Goal: Information Seeking & Learning: Learn about a topic

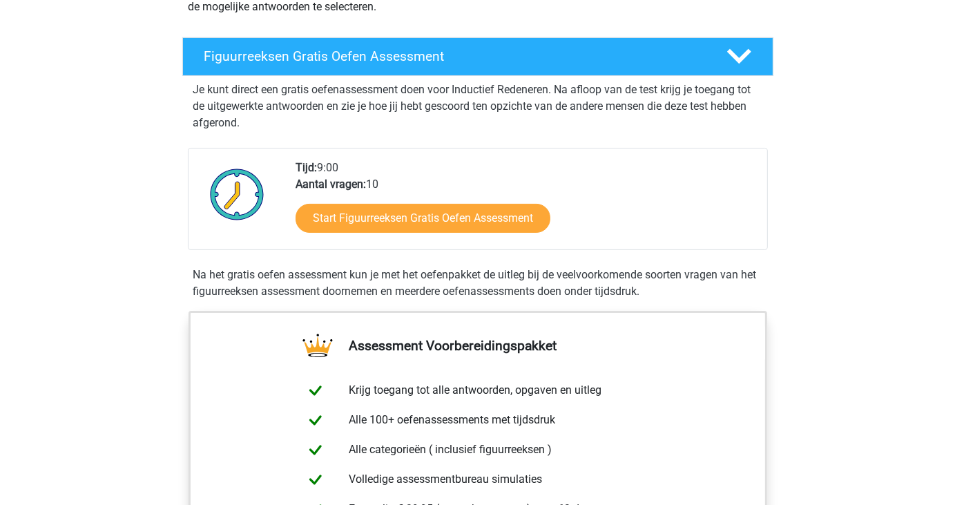
scroll to position [138, 0]
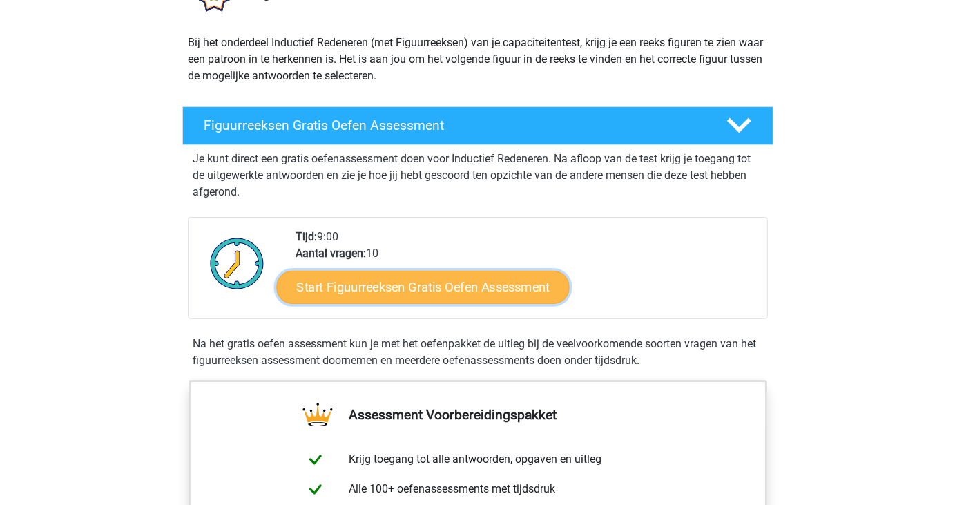
click at [419, 289] on link "Start Figuurreeksen Gratis Oefen Assessment" at bounding box center [422, 286] width 293 height 33
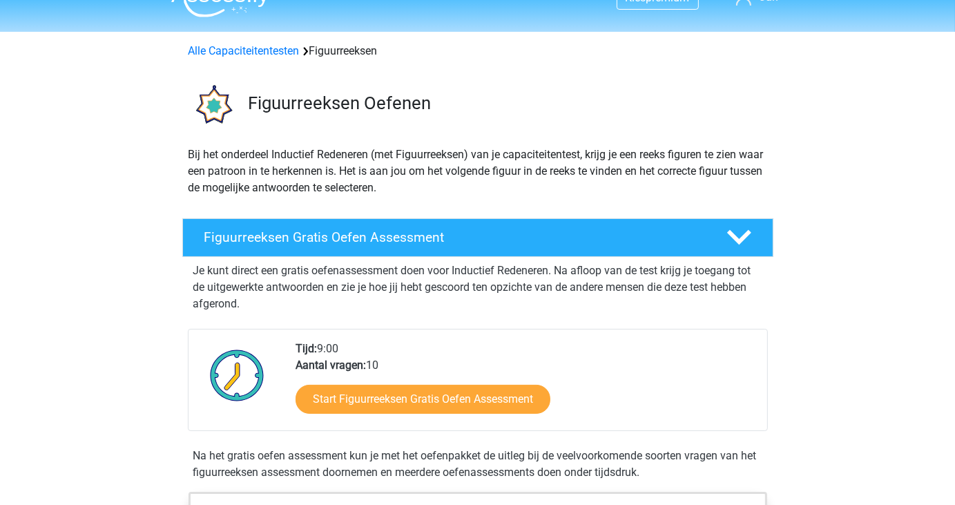
scroll to position [0, 0]
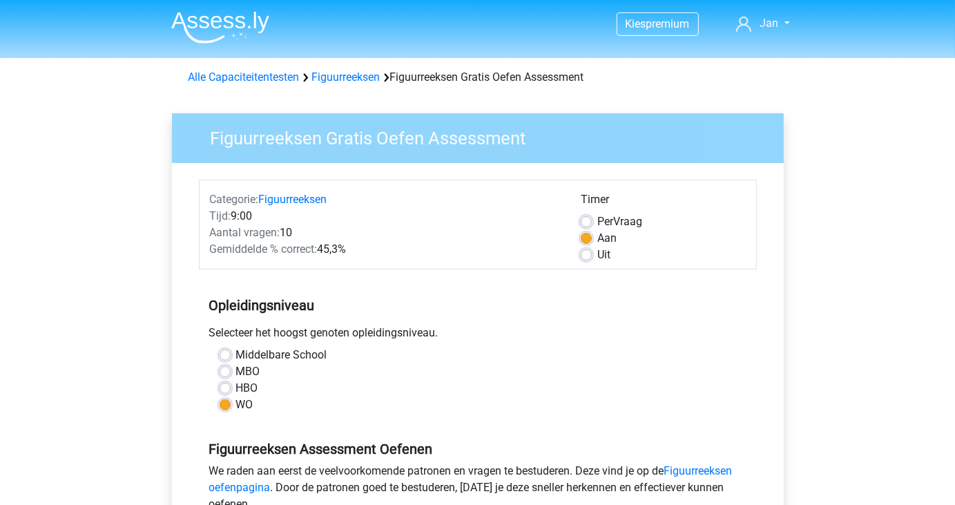
click at [236, 389] on label "HBO" at bounding box center [247, 388] width 22 height 17
click at [227, 389] on input "HBO" at bounding box center [225, 387] width 11 height 14
radio input "true"
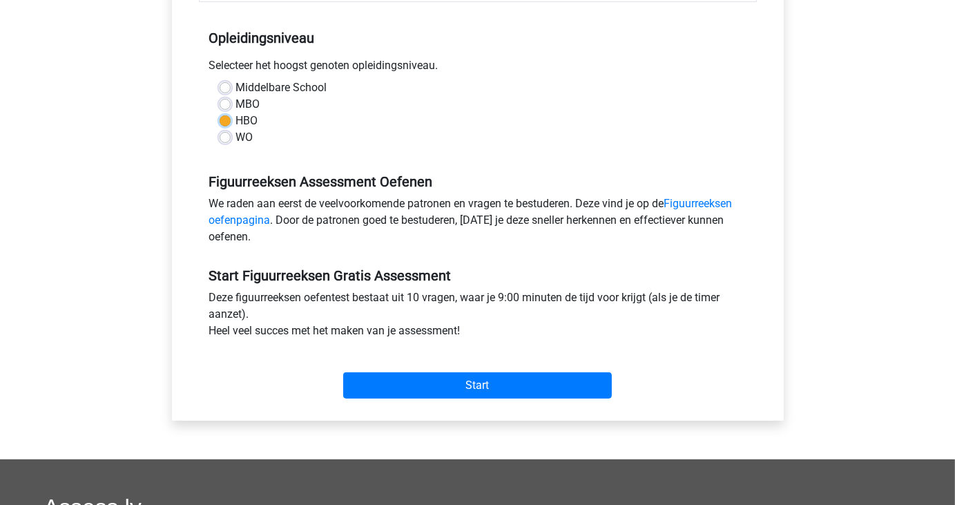
scroll to position [276, 0]
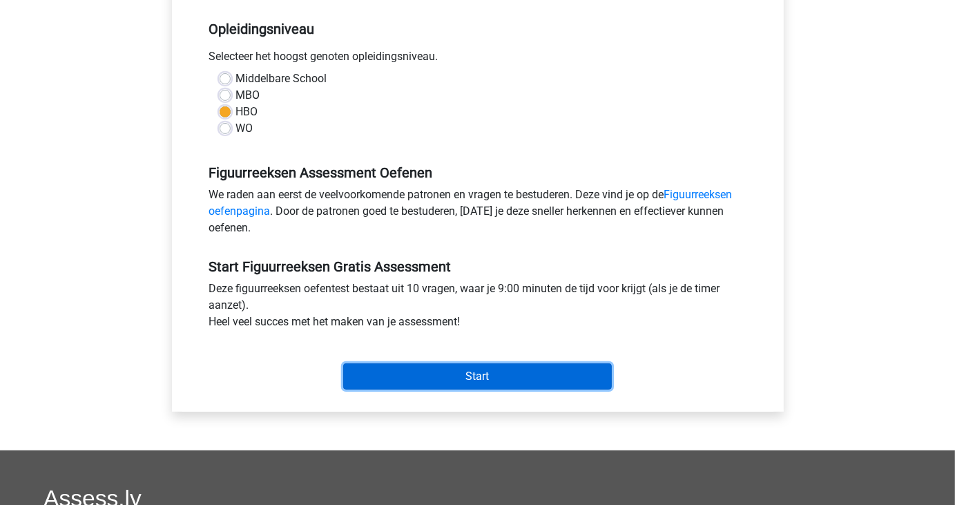
click at [481, 375] on input "Start" at bounding box center [477, 376] width 269 height 26
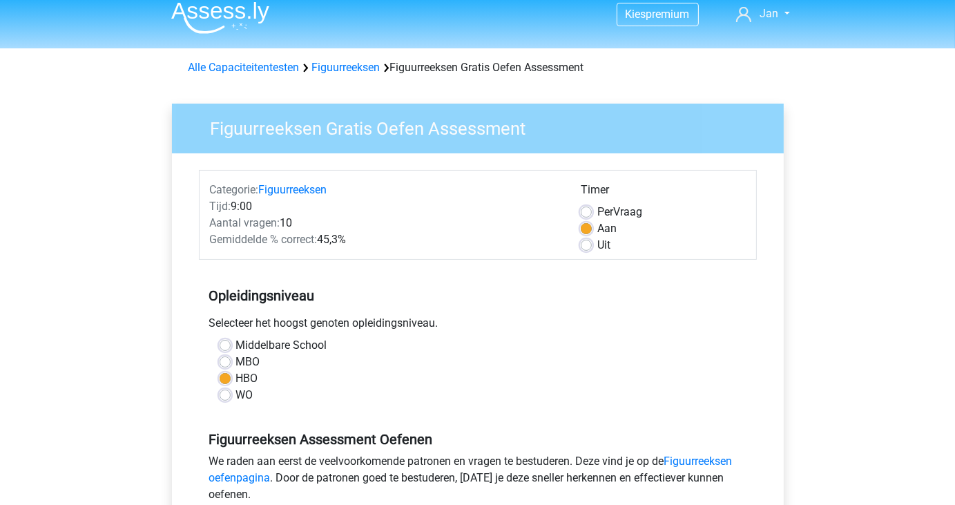
scroll to position [4, 0]
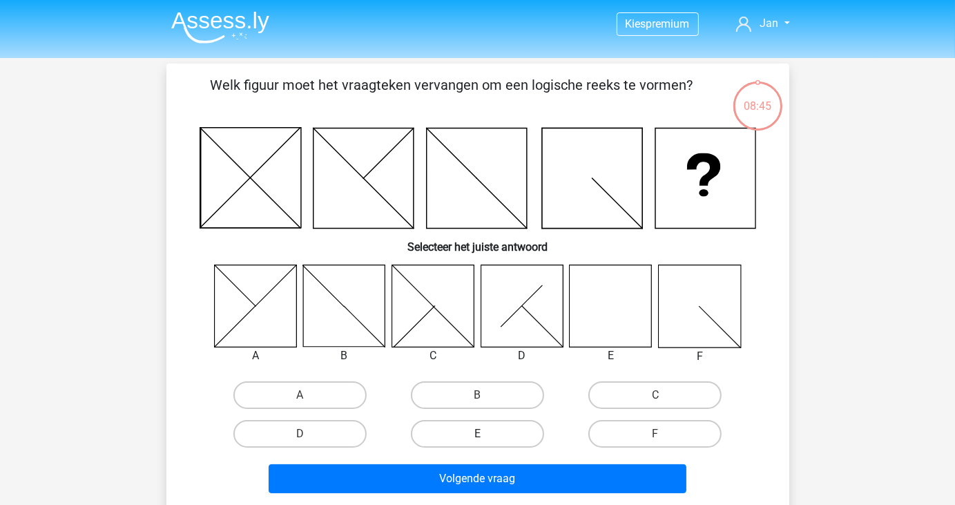
click at [496, 432] on label "E" at bounding box center [477, 434] width 133 height 28
click at [486, 434] on input "E" at bounding box center [481, 438] width 9 height 9
radio input "true"
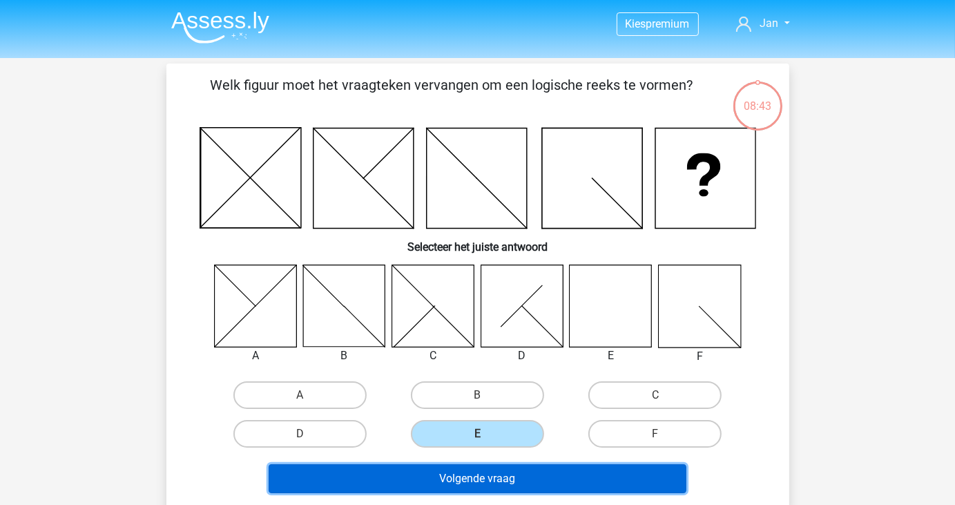
click at [490, 473] on button "Volgende vraag" at bounding box center [478, 478] width 418 height 29
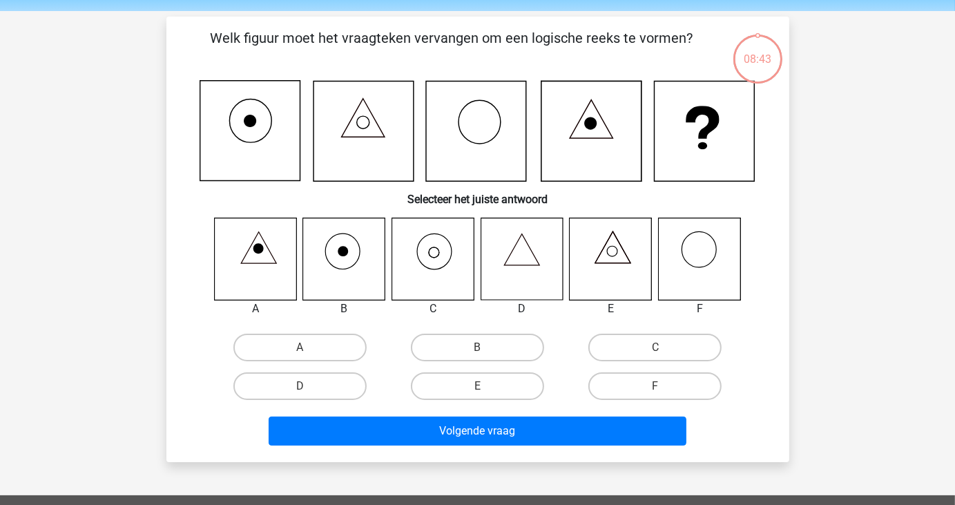
scroll to position [64, 0]
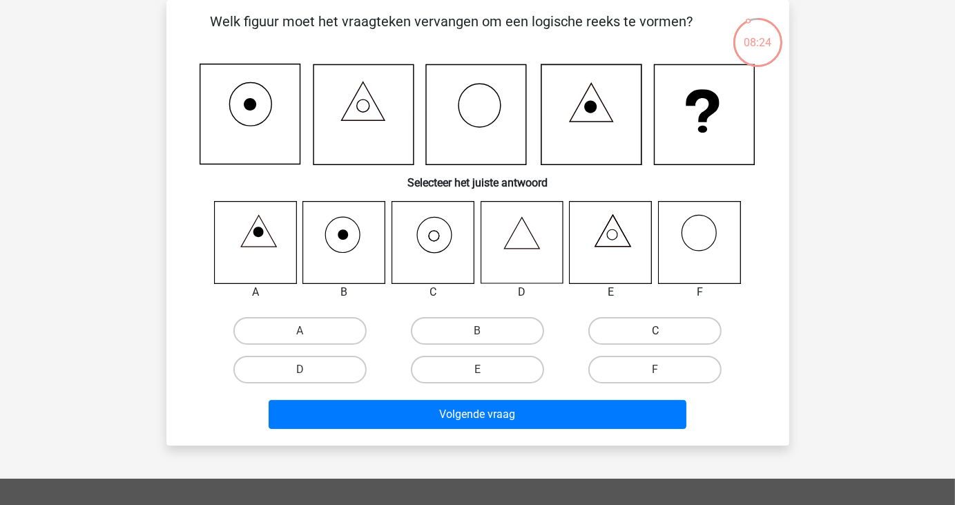
click at [629, 331] on label "C" at bounding box center [655, 331] width 133 height 28
click at [656, 331] on input "C" at bounding box center [660, 335] width 9 height 9
radio input "true"
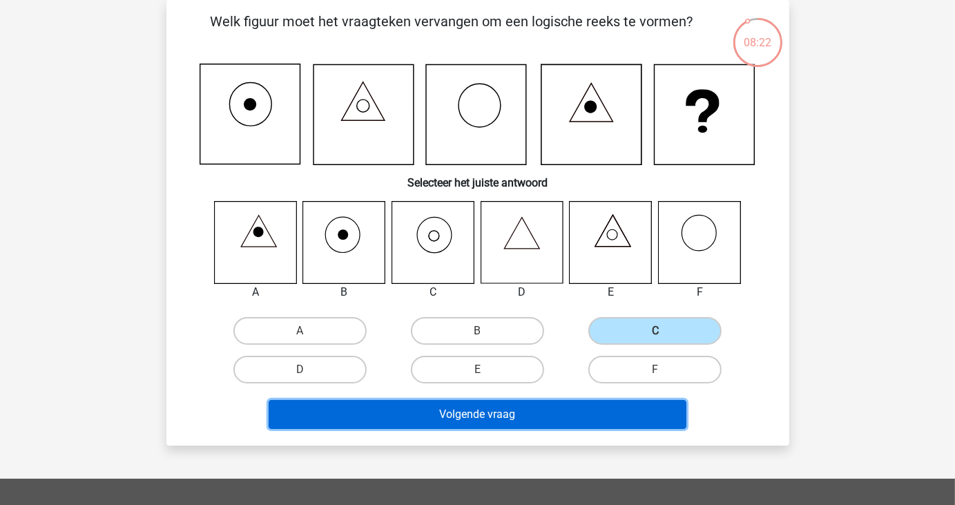
click at [574, 411] on button "Volgende vraag" at bounding box center [478, 414] width 418 height 29
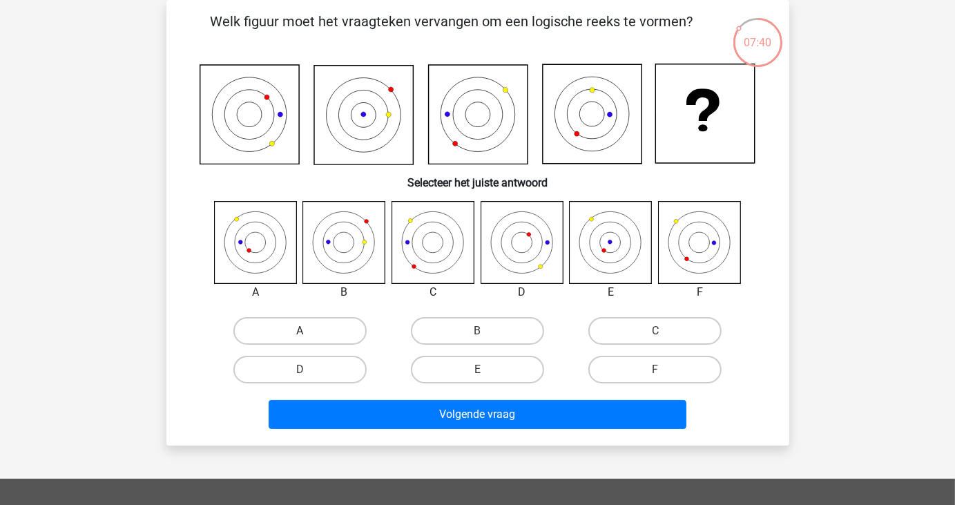
click at [341, 327] on label "A" at bounding box center [299, 331] width 133 height 28
click at [309, 331] on input "A" at bounding box center [304, 335] width 9 height 9
radio input "true"
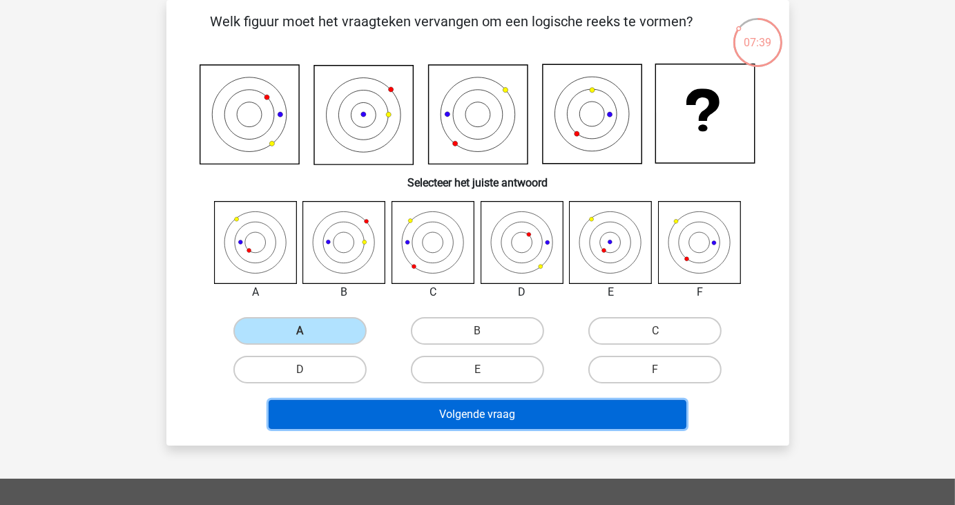
click at [447, 419] on button "Volgende vraag" at bounding box center [478, 414] width 418 height 29
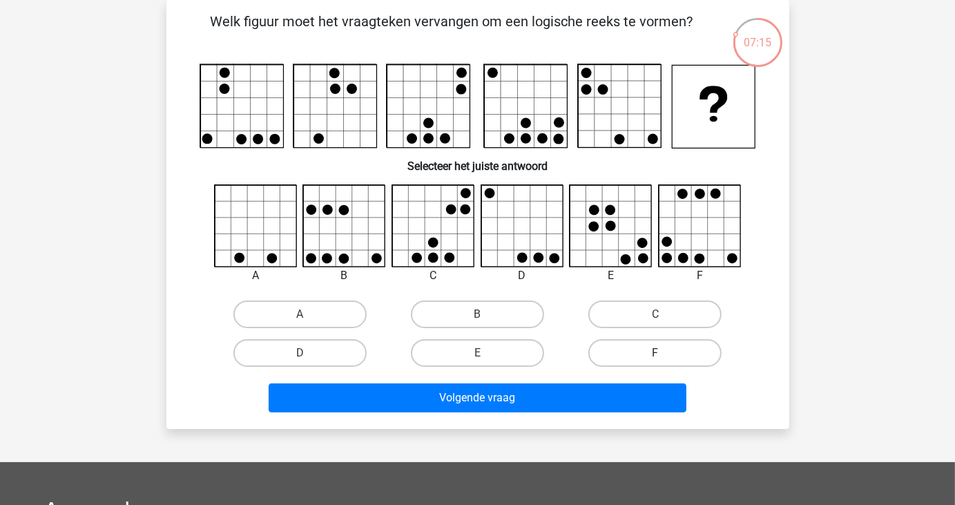
click at [619, 351] on label "F" at bounding box center [655, 353] width 133 height 28
click at [656, 353] on input "F" at bounding box center [660, 357] width 9 height 9
radio input "true"
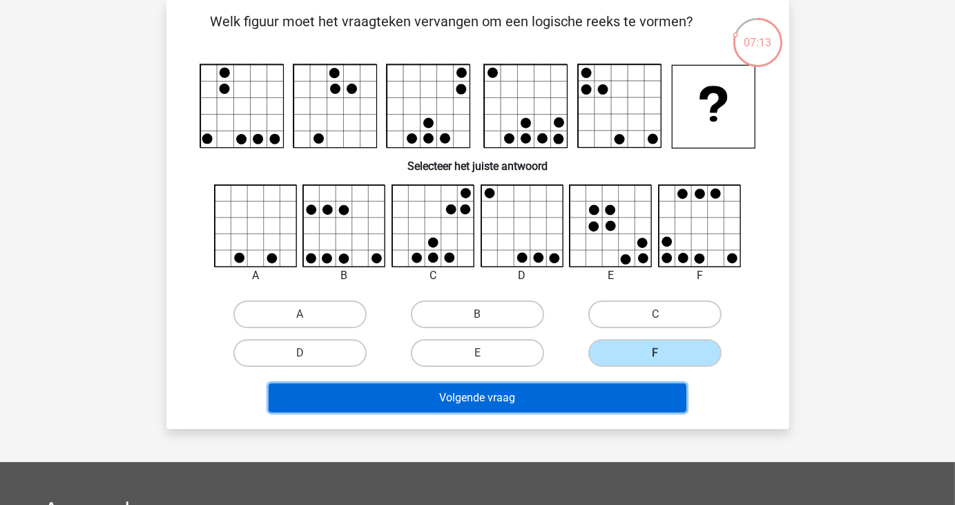
click at [595, 394] on button "Volgende vraag" at bounding box center [478, 397] width 418 height 29
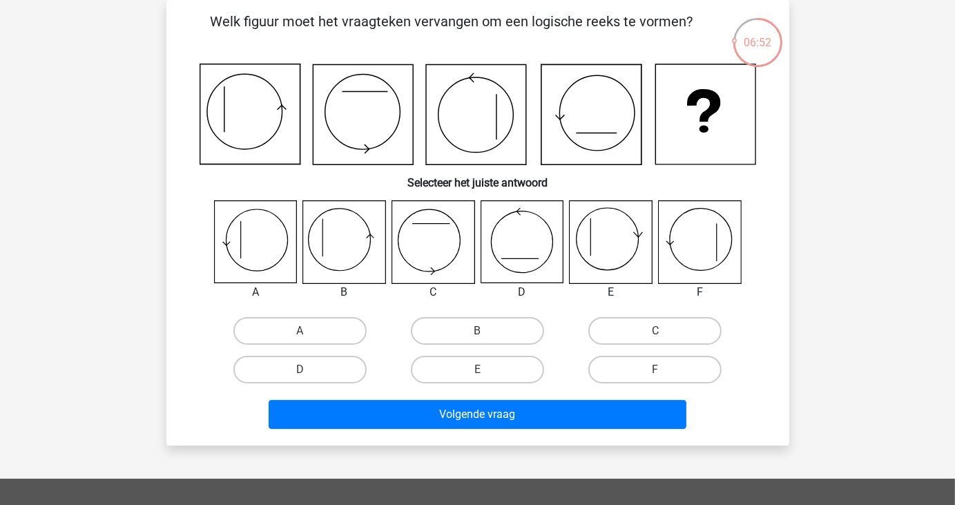
drag, startPoint x: 595, startPoint y: 394, endPoint x: 312, endPoint y: 525, distance: 312.2
click at [312, 504] on html "Kies premium Jan jan.vanroo@vlaanderen.be" at bounding box center [477, 389] width 955 height 907
click at [309, 328] on label "A" at bounding box center [299, 331] width 133 height 28
click at [309, 331] on input "A" at bounding box center [304, 335] width 9 height 9
radio input "true"
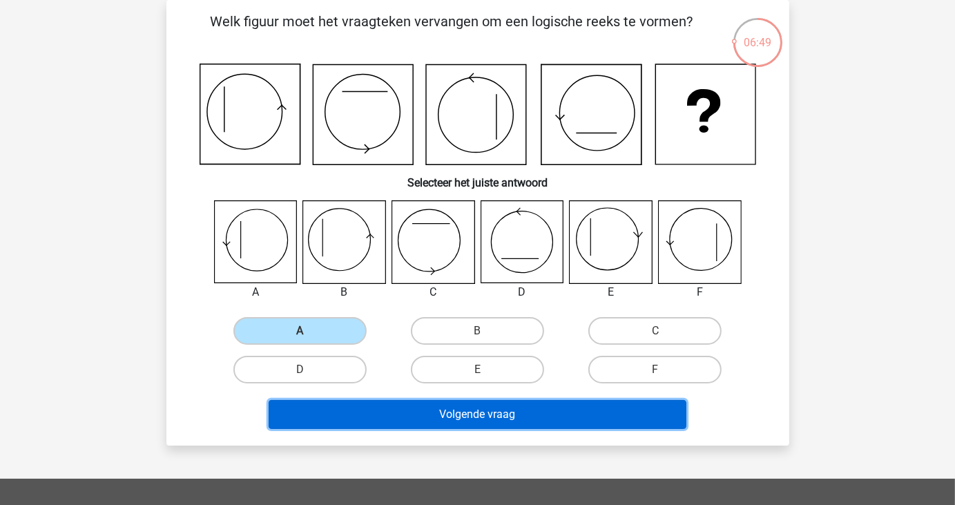
click at [397, 413] on button "Volgende vraag" at bounding box center [478, 414] width 418 height 29
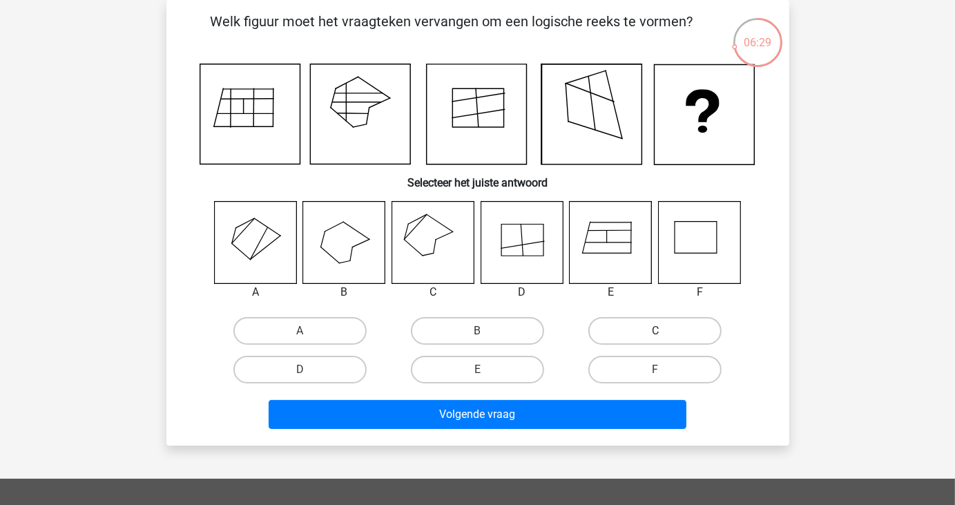
click at [630, 322] on label "C" at bounding box center [655, 331] width 133 height 28
click at [656, 331] on input "C" at bounding box center [660, 335] width 9 height 9
radio input "true"
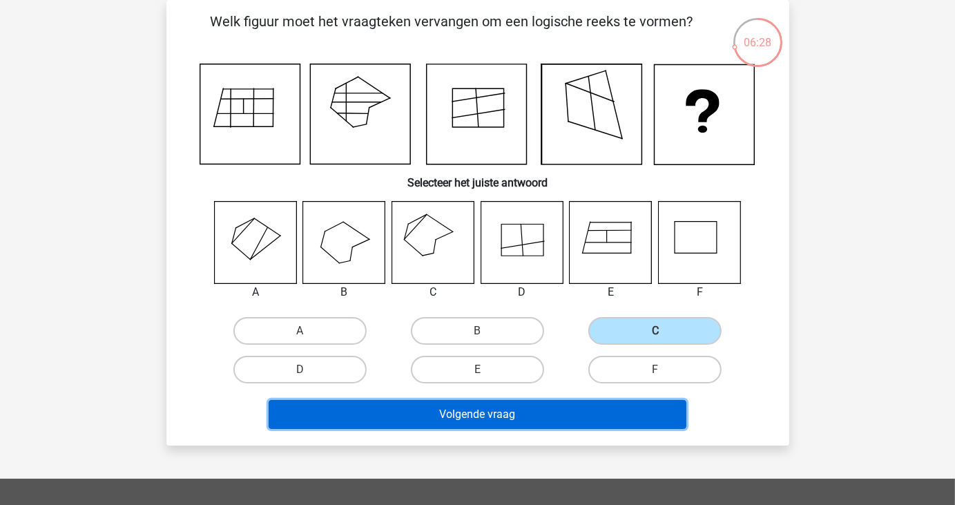
click at [571, 421] on button "Volgende vraag" at bounding box center [478, 414] width 418 height 29
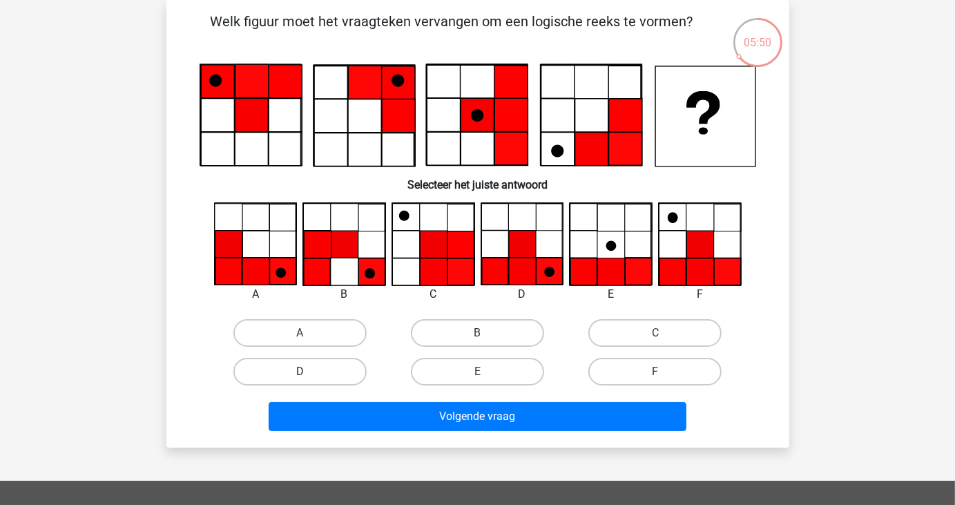
click at [327, 370] on label "D" at bounding box center [299, 372] width 133 height 28
click at [309, 372] on input "D" at bounding box center [304, 376] width 9 height 9
radio input "true"
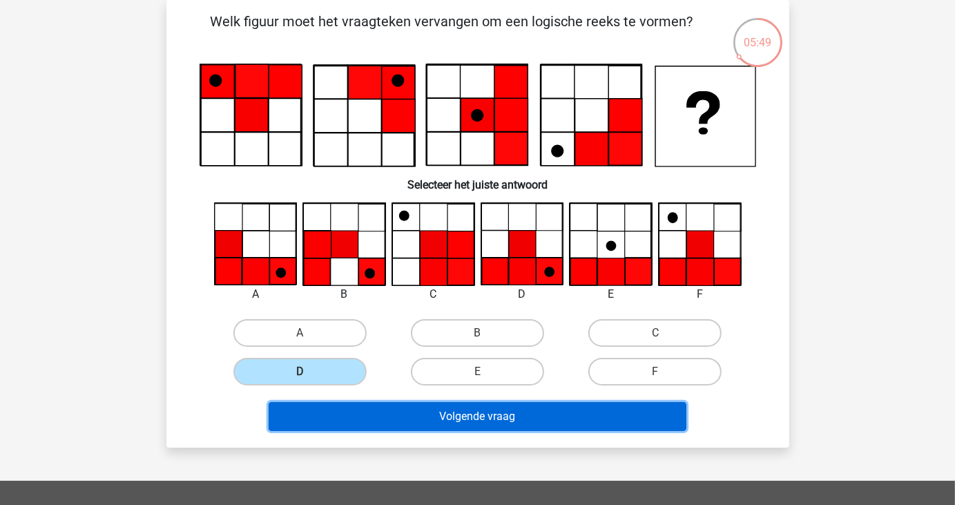
click at [401, 416] on button "Volgende vraag" at bounding box center [478, 416] width 418 height 29
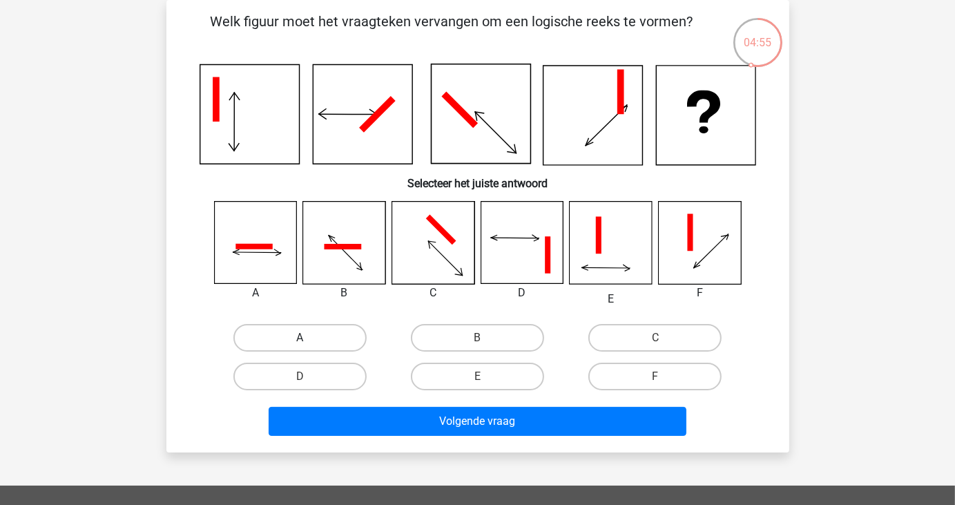
click at [304, 336] on label "A" at bounding box center [299, 338] width 133 height 28
click at [304, 338] on input "A" at bounding box center [304, 342] width 9 height 9
radio input "true"
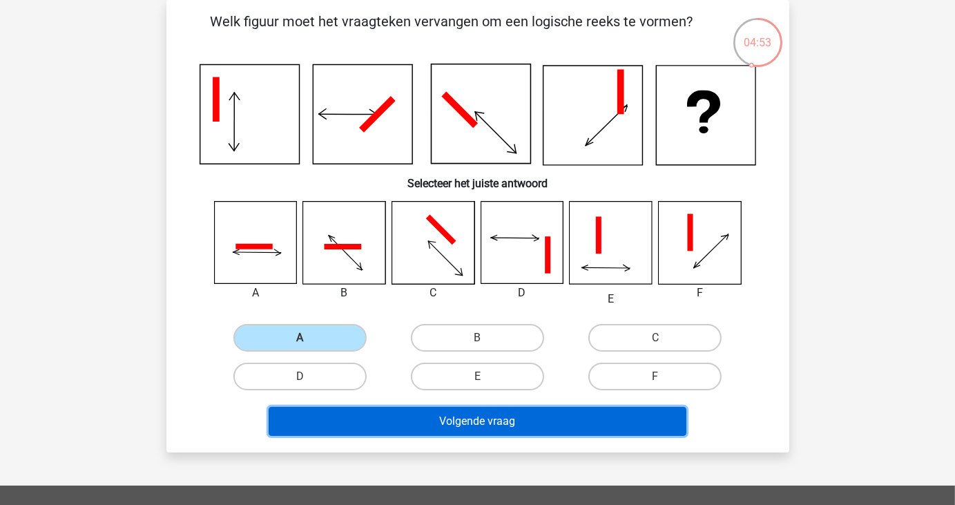
click at [401, 431] on button "Volgende vraag" at bounding box center [478, 421] width 418 height 29
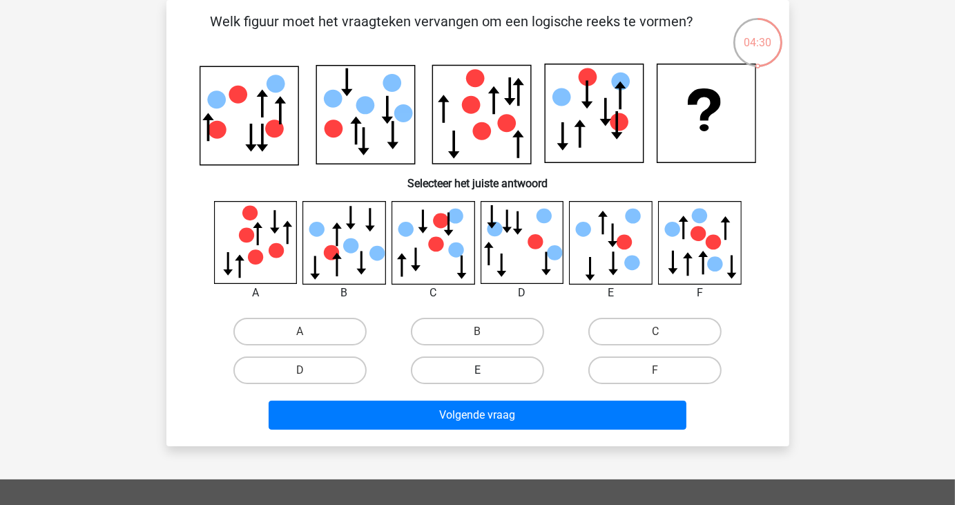
click at [436, 375] on label "E" at bounding box center [477, 370] width 133 height 28
click at [477, 375] on input "E" at bounding box center [481, 374] width 9 height 9
radio input "true"
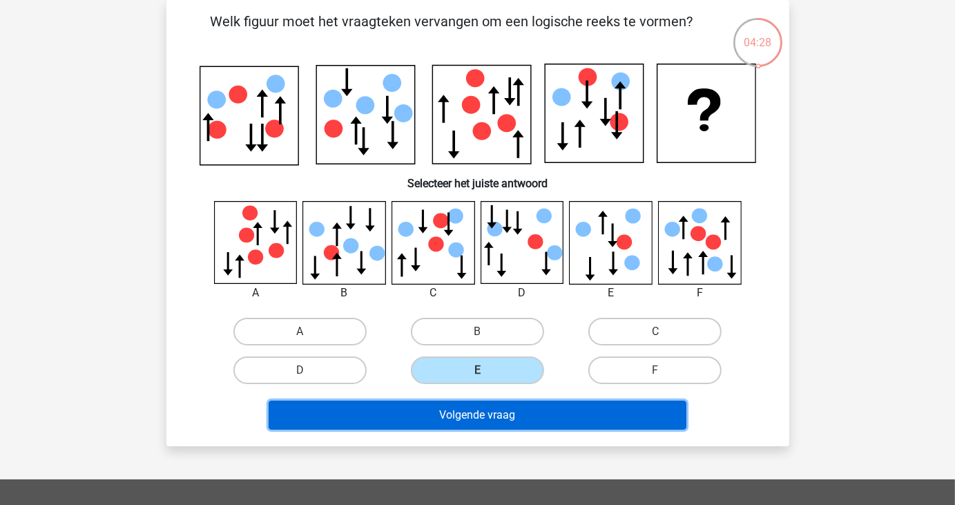
click at [428, 414] on button "Volgende vraag" at bounding box center [478, 415] width 418 height 29
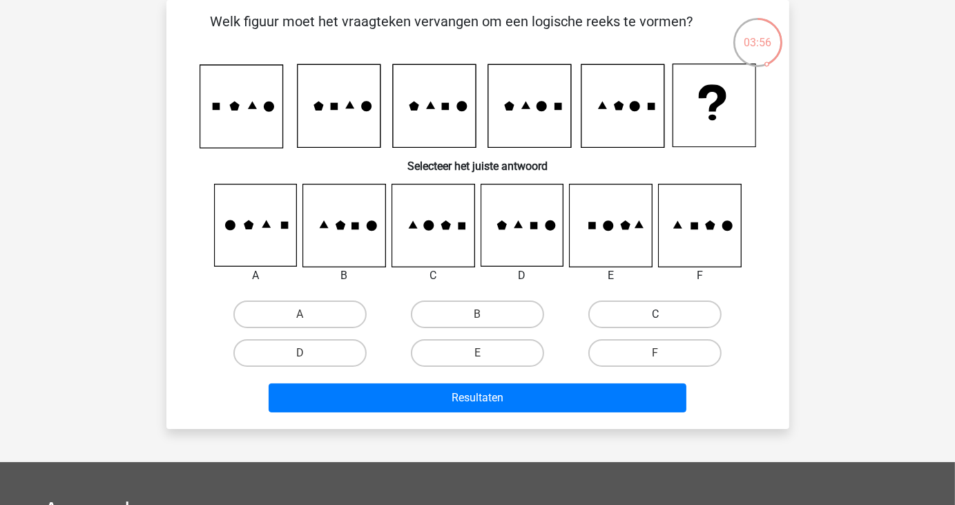
click at [615, 305] on label "C" at bounding box center [655, 314] width 133 height 28
click at [656, 314] on input "C" at bounding box center [660, 318] width 9 height 9
radio input "true"
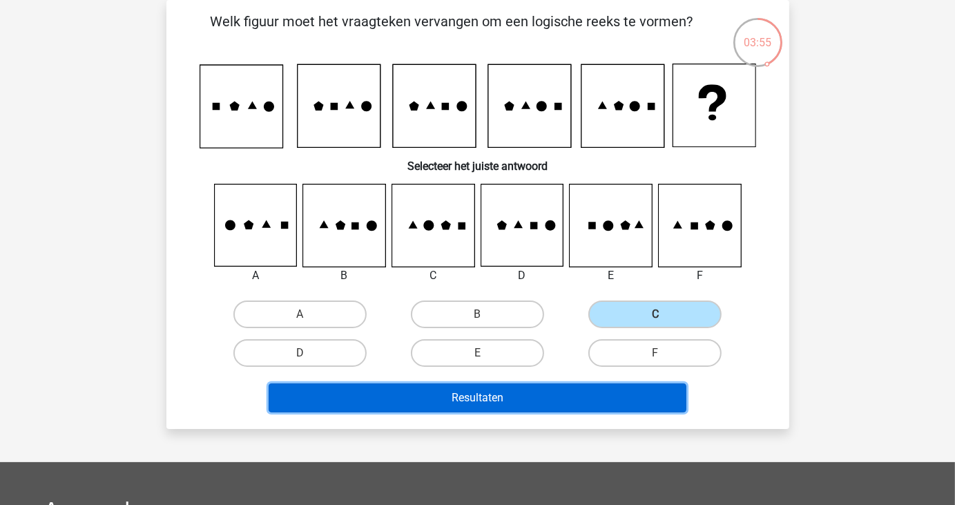
click at [591, 391] on button "Resultaten" at bounding box center [478, 397] width 418 height 29
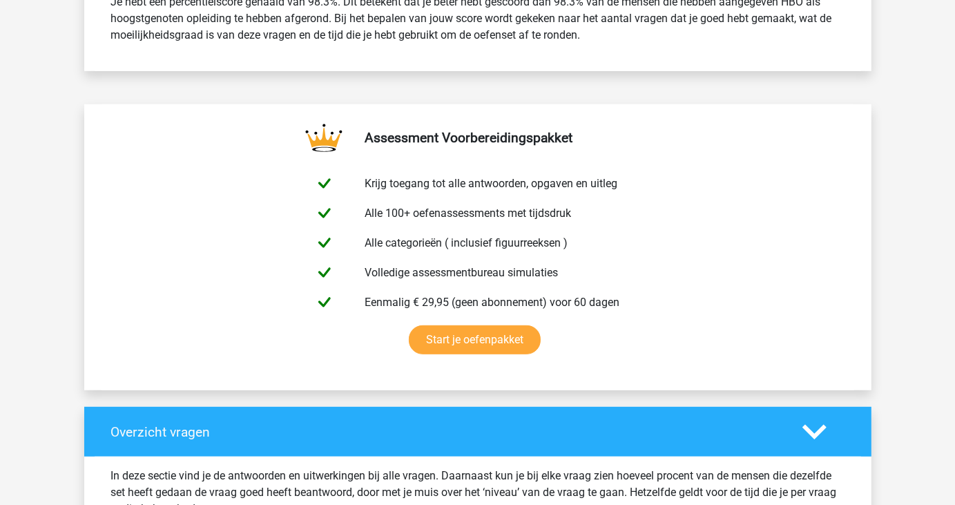
scroll to position [518, 0]
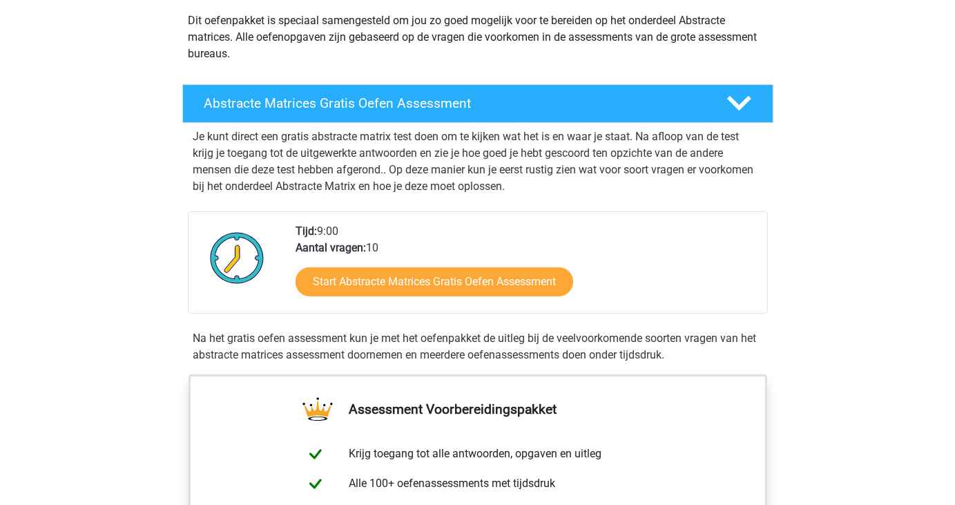
scroll to position [158, 0]
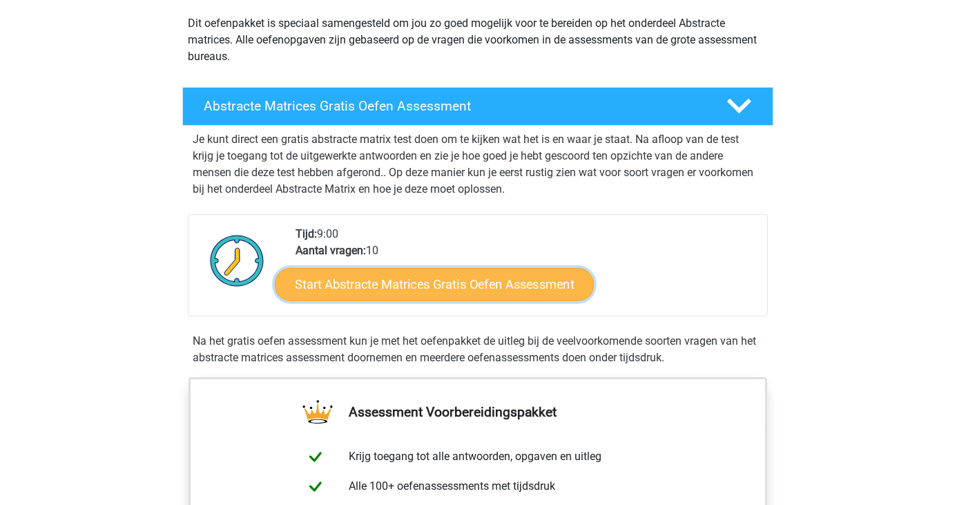
click at [495, 280] on link "Start Abstracte Matrices Gratis Oefen Assessment" at bounding box center [434, 283] width 319 height 33
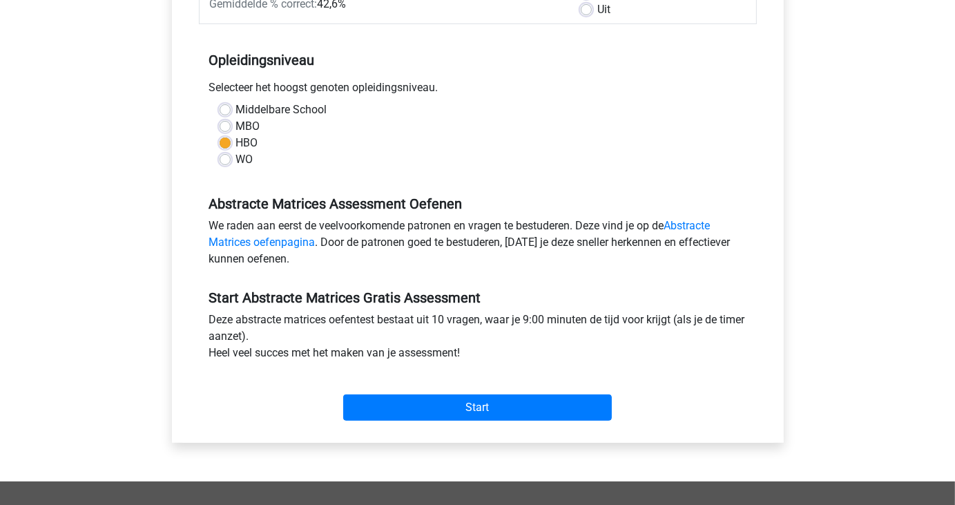
scroll to position [251, 0]
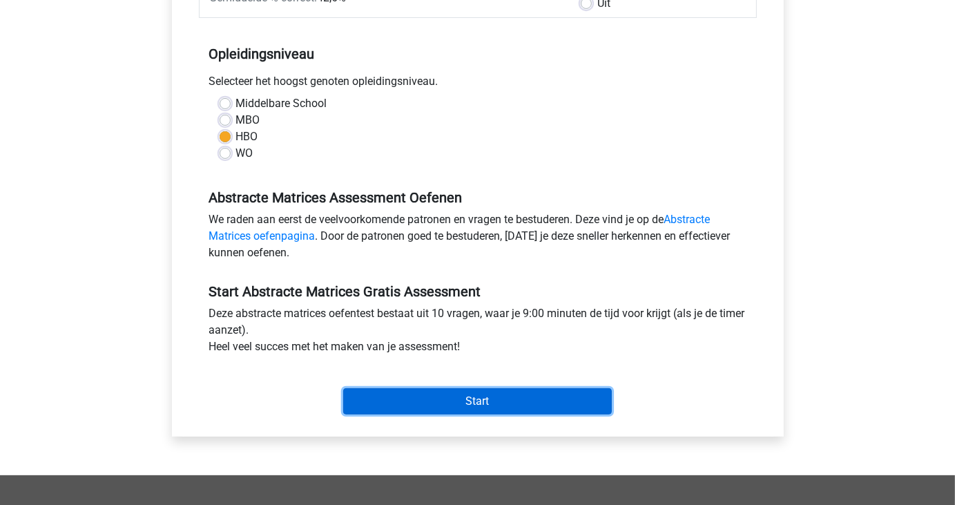
click at [473, 400] on input "Start" at bounding box center [477, 401] width 269 height 26
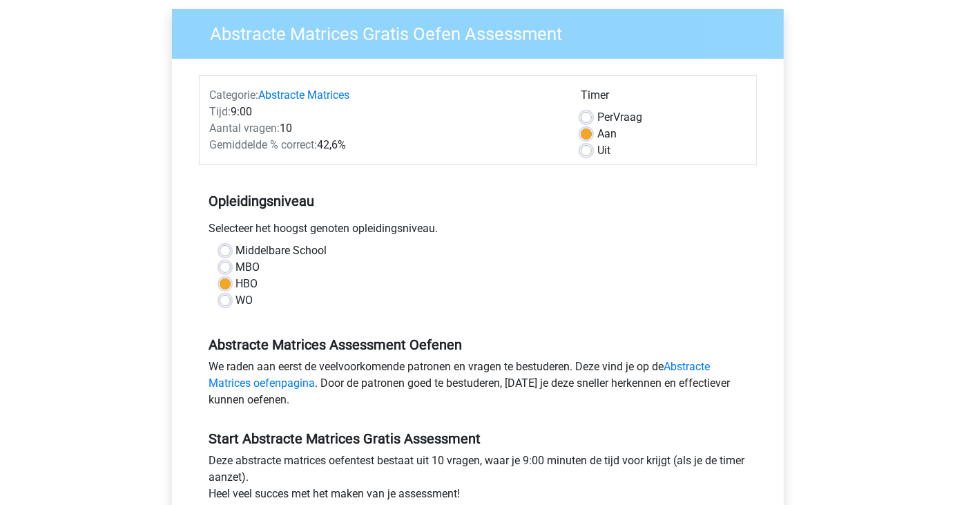
scroll to position [104, 0]
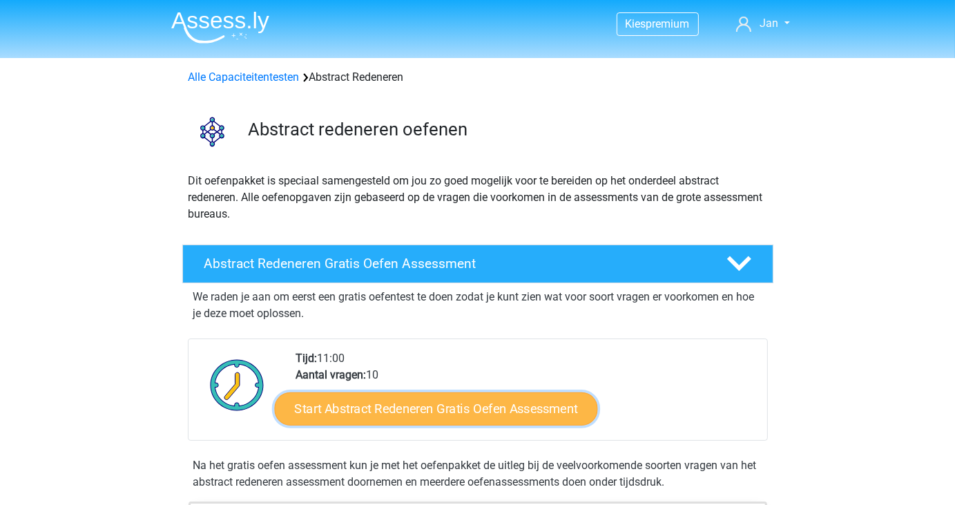
click at [444, 408] on link "Start Abstract Redeneren Gratis Oefen Assessment" at bounding box center [435, 408] width 323 height 33
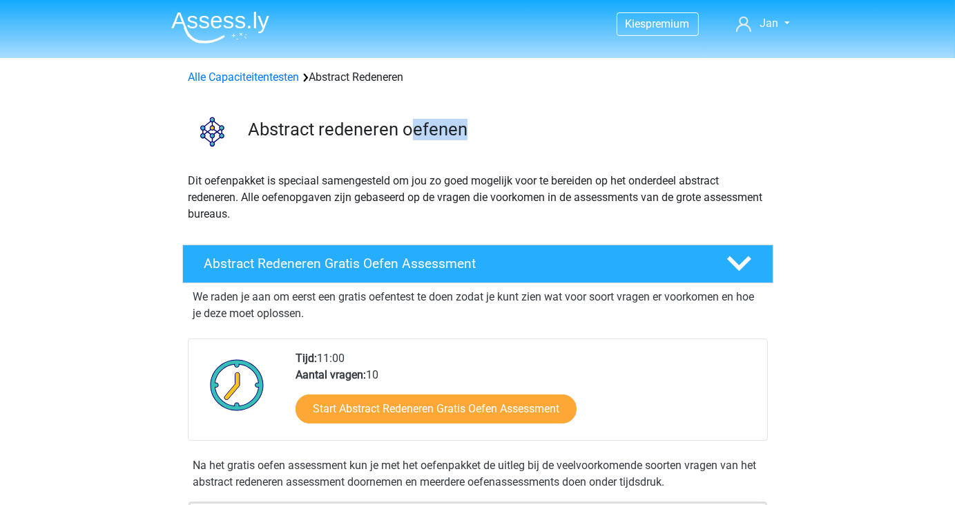
drag, startPoint x: 415, startPoint y: 94, endPoint x: 625, endPoint y: 158, distance: 219.6
click at [625, 158] on div "Abstract redeneren oefenen" at bounding box center [478, 128] width 656 height 75
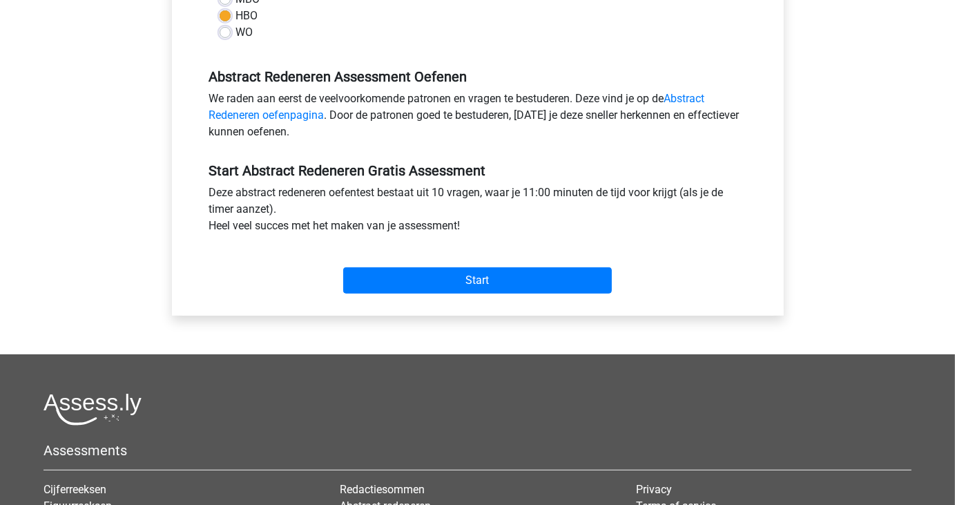
scroll to position [373, 0]
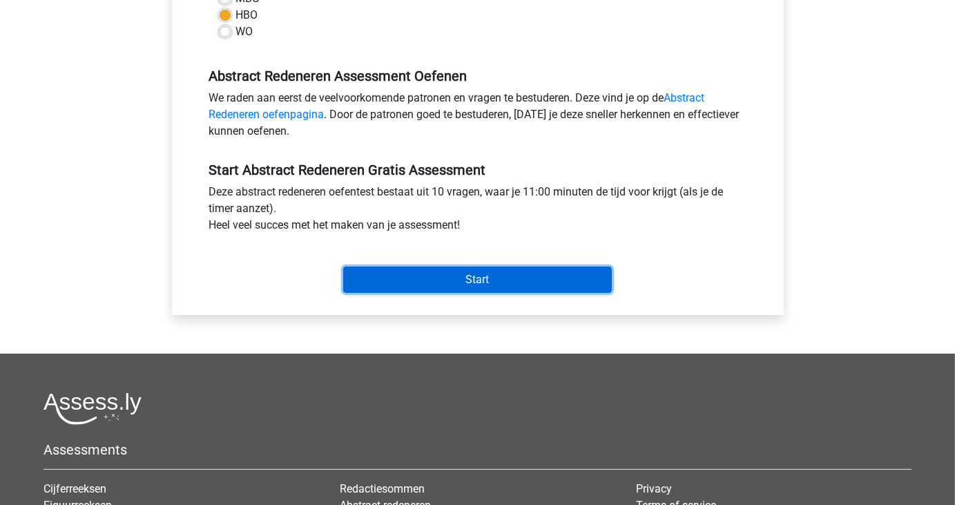
click at [486, 276] on input "Start" at bounding box center [477, 280] width 269 height 26
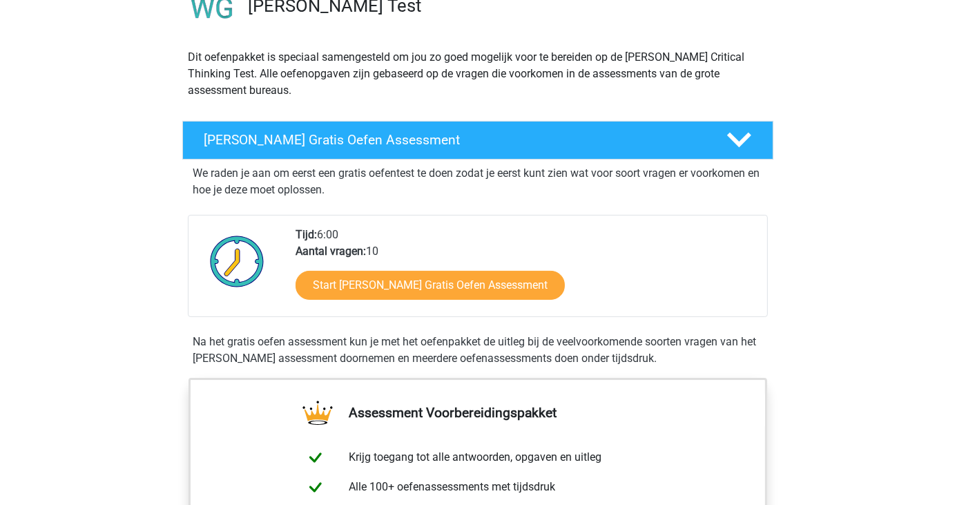
scroll to position [124, 0]
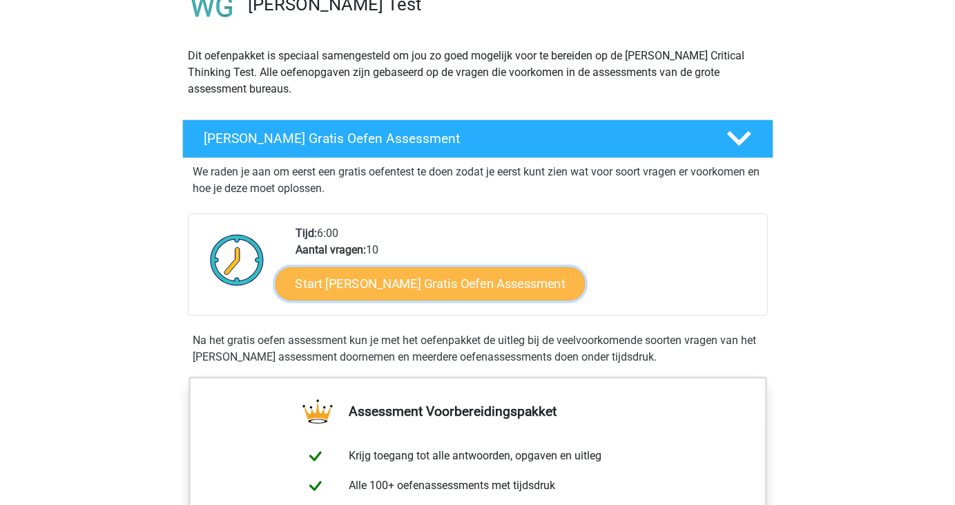
click at [392, 292] on link "Start [PERSON_NAME] Gratis Oefen Assessment" at bounding box center [431, 283] width 310 height 33
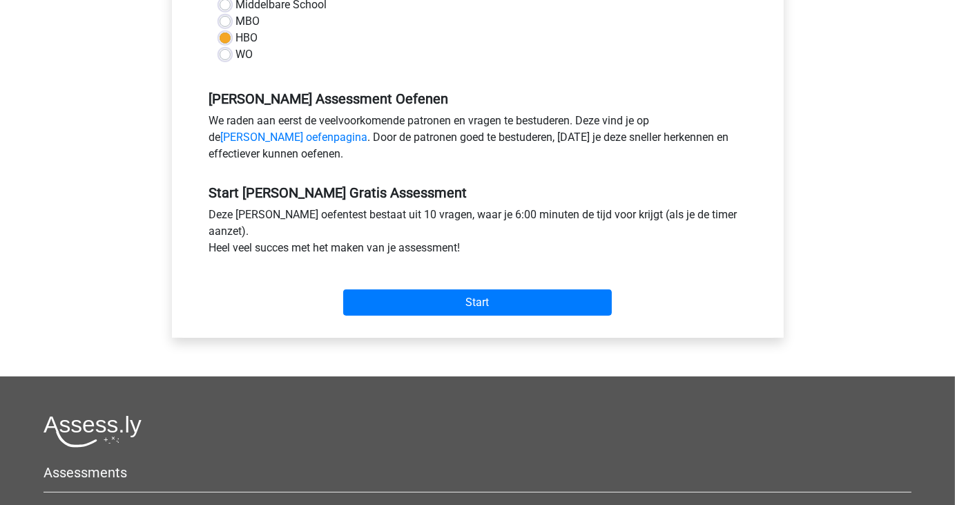
scroll to position [381, 0]
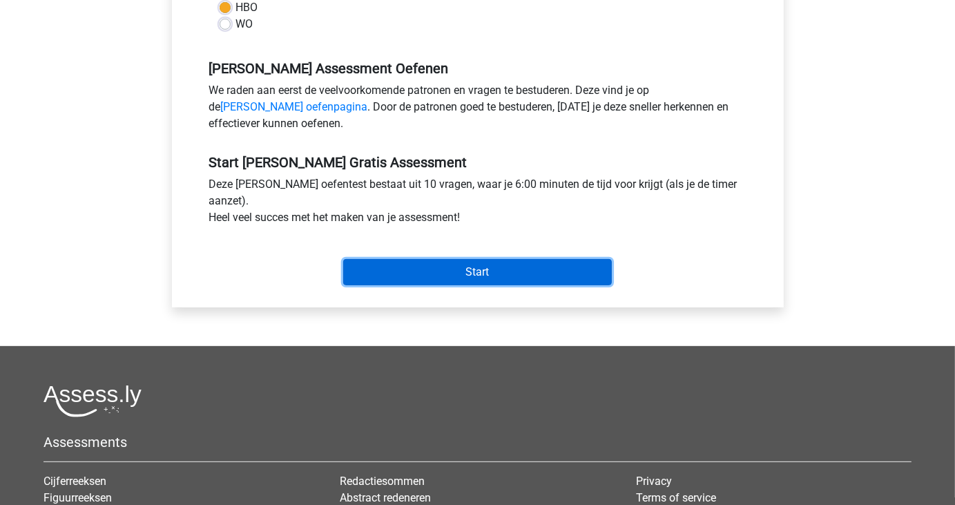
click at [489, 271] on input "Start" at bounding box center [477, 272] width 269 height 26
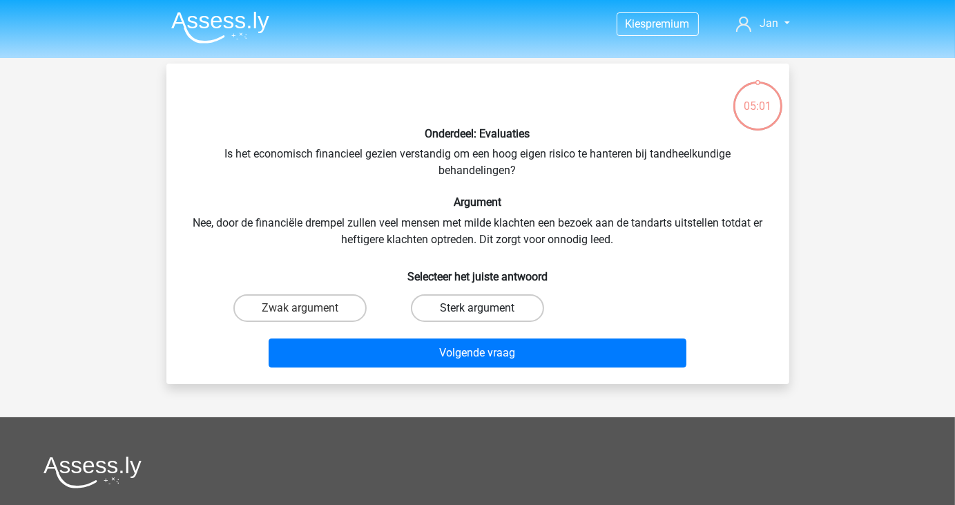
click at [478, 303] on label "Sterk argument" at bounding box center [477, 308] width 133 height 28
click at [478, 308] on input "Sterk argument" at bounding box center [481, 312] width 9 height 9
radio input "true"
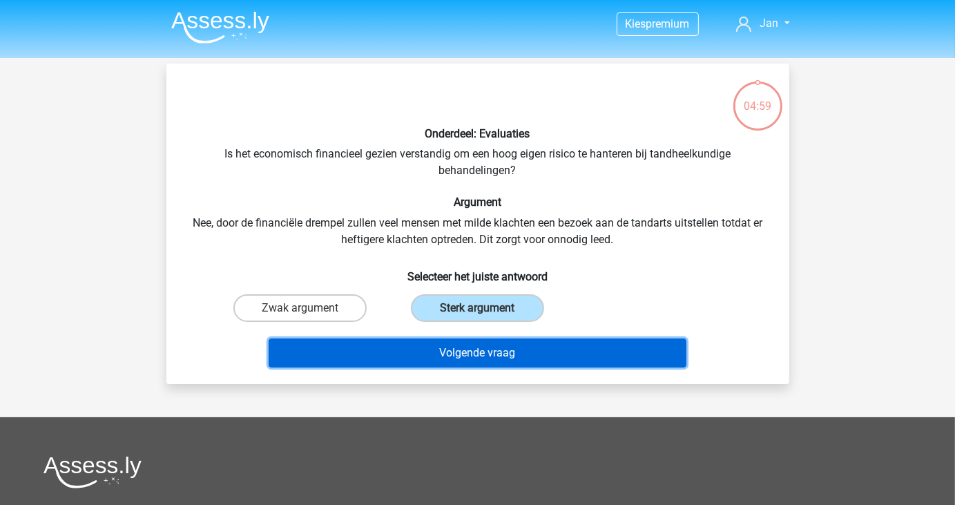
click at [474, 364] on button "Volgende vraag" at bounding box center [478, 352] width 418 height 29
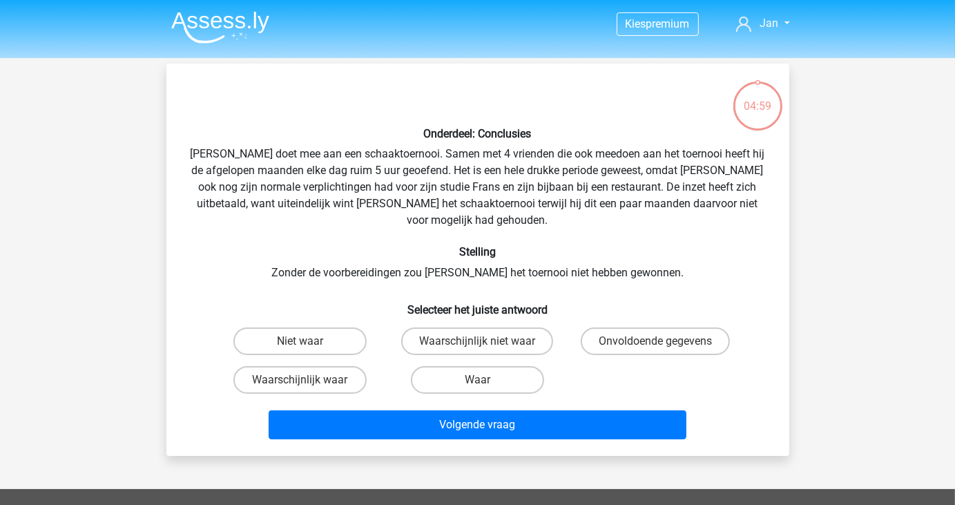
scroll to position [64, 0]
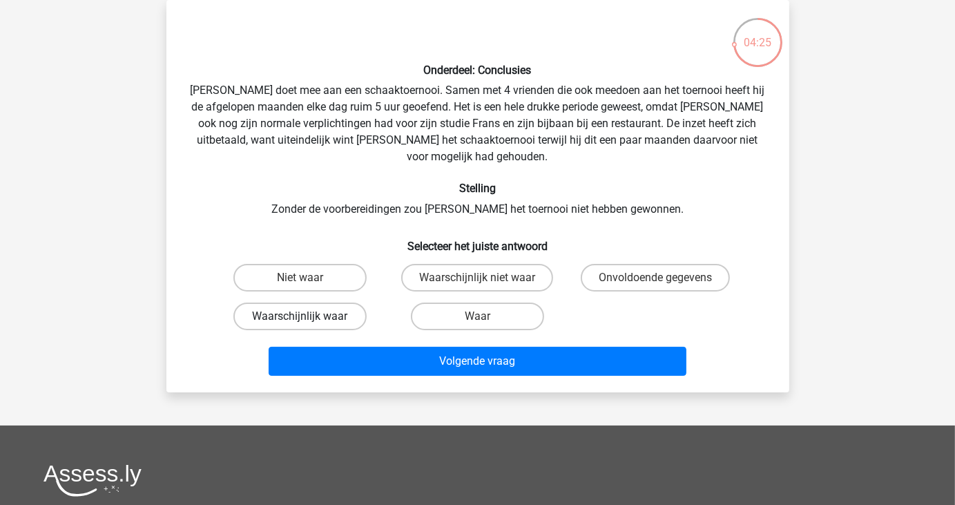
click at [319, 303] on label "Waarschijnlijk waar" at bounding box center [299, 317] width 133 height 28
click at [309, 316] on input "Waarschijnlijk waar" at bounding box center [304, 320] width 9 height 9
radio input "true"
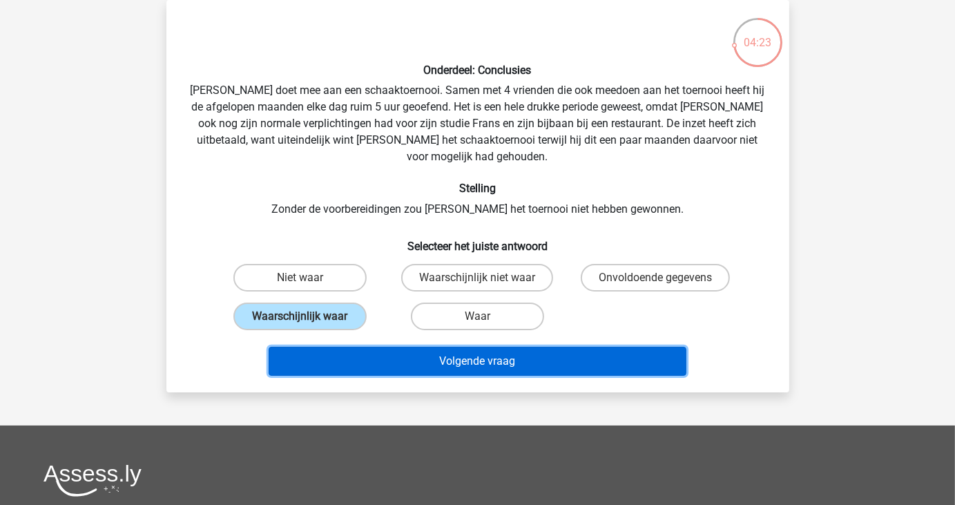
click at [381, 347] on button "Volgende vraag" at bounding box center [478, 361] width 418 height 29
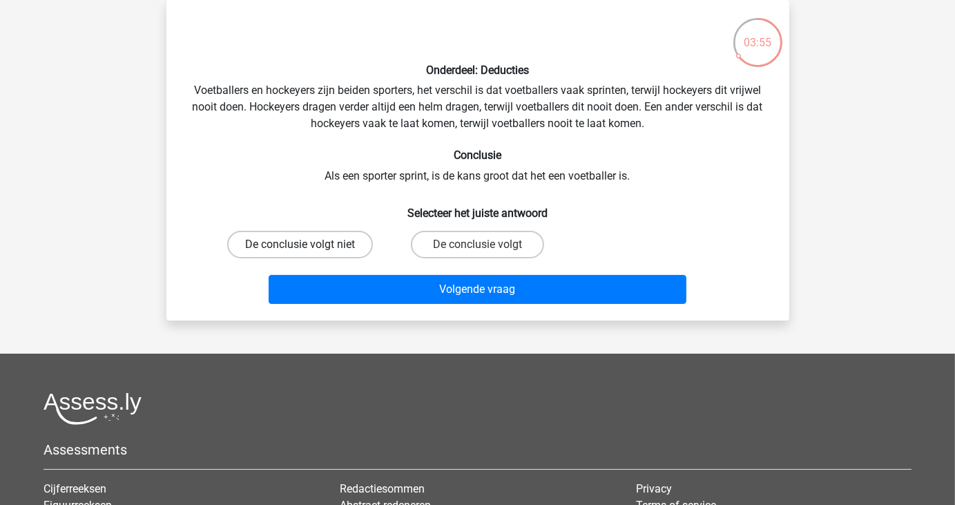
click at [311, 251] on label "De conclusie volgt niet" at bounding box center [300, 245] width 146 height 28
click at [309, 251] on input "De conclusie volgt niet" at bounding box center [304, 249] width 9 height 9
radio input "true"
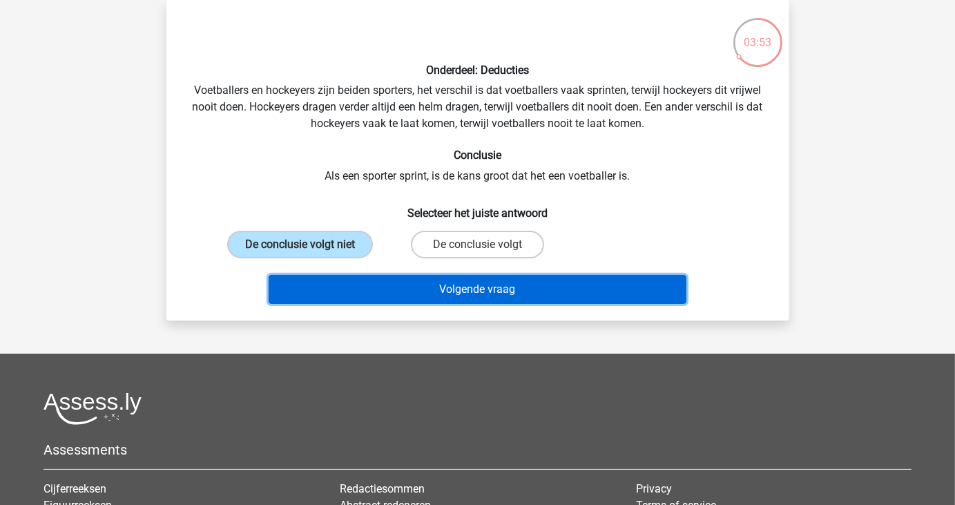
click at [400, 291] on button "Volgende vraag" at bounding box center [478, 289] width 418 height 29
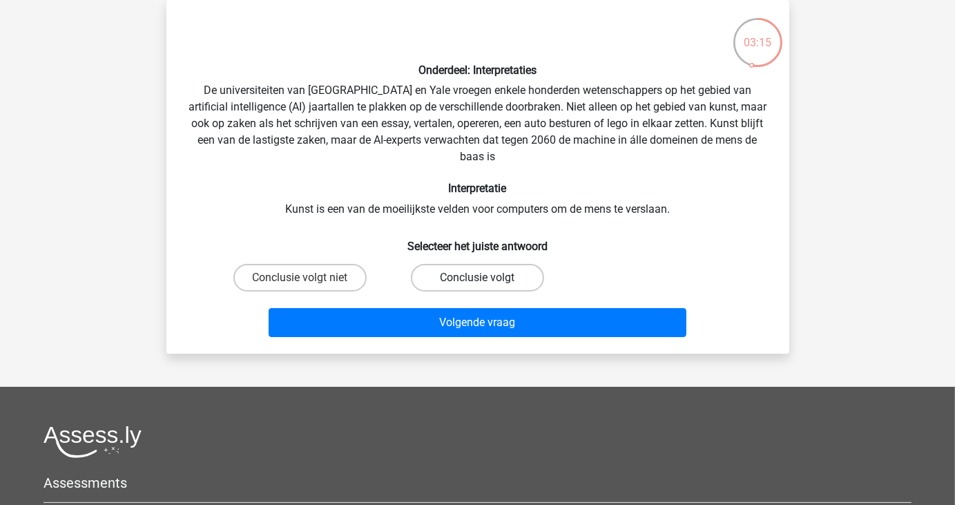
click at [488, 276] on label "Conclusie volgt" at bounding box center [477, 278] width 133 height 28
click at [486, 278] on input "Conclusie volgt" at bounding box center [481, 282] width 9 height 9
radio input "true"
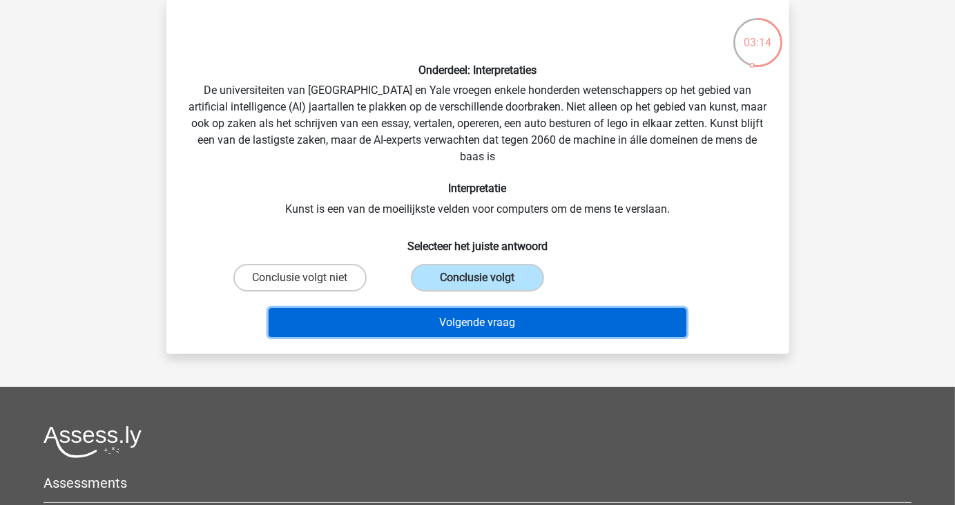
click at [484, 323] on button "Volgende vraag" at bounding box center [478, 322] width 418 height 29
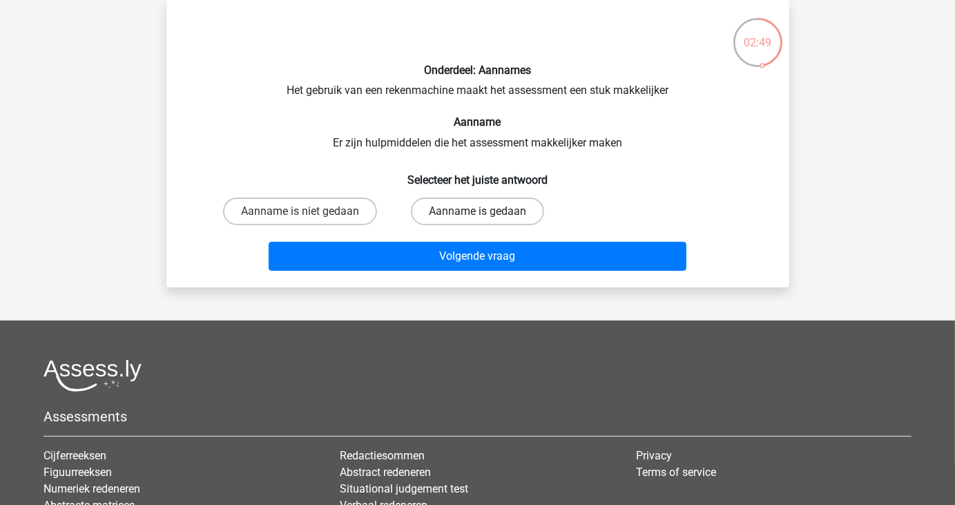
click at [491, 212] on label "Aanname is gedaan" at bounding box center [477, 212] width 133 height 28
click at [486, 212] on input "Aanname is gedaan" at bounding box center [481, 215] width 9 height 9
radio input "true"
click at [491, 212] on label "Aanname is gedaan" at bounding box center [477, 212] width 133 height 28
click at [486, 212] on input "Aanname is gedaan" at bounding box center [481, 215] width 9 height 9
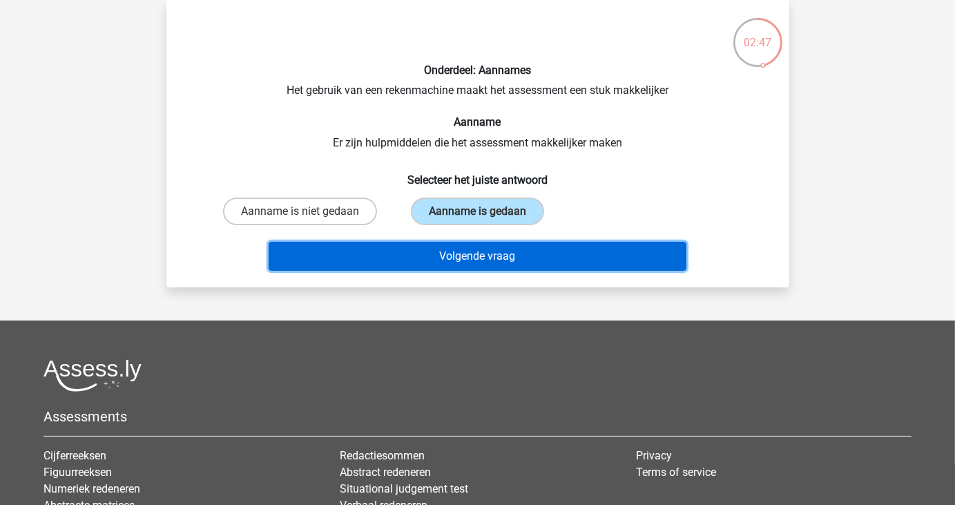
click at [489, 253] on button "Volgende vraag" at bounding box center [478, 256] width 418 height 29
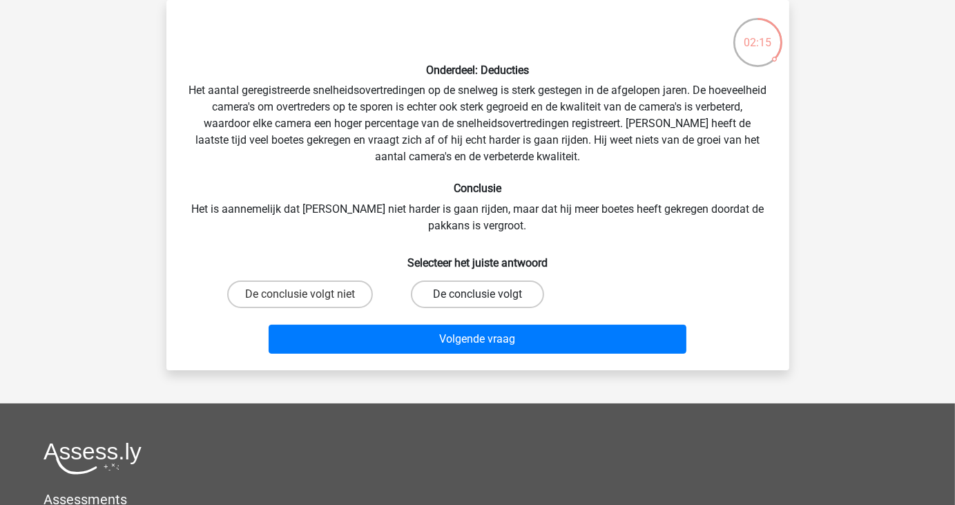
click at [492, 296] on label "De conclusie volgt" at bounding box center [477, 294] width 133 height 28
click at [486, 296] on input "De conclusie volgt" at bounding box center [481, 298] width 9 height 9
radio input "true"
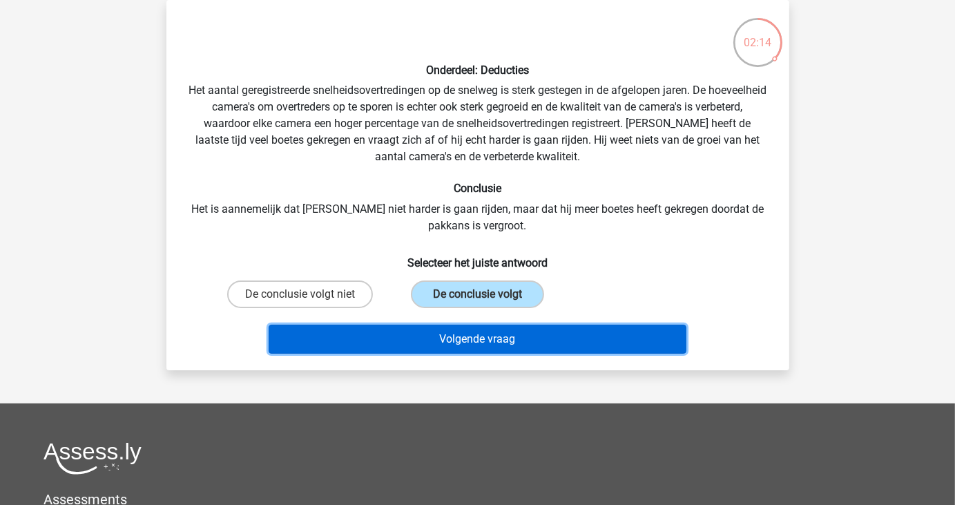
click at [484, 336] on button "Volgende vraag" at bounding box center [478, 339] width 418 height 29
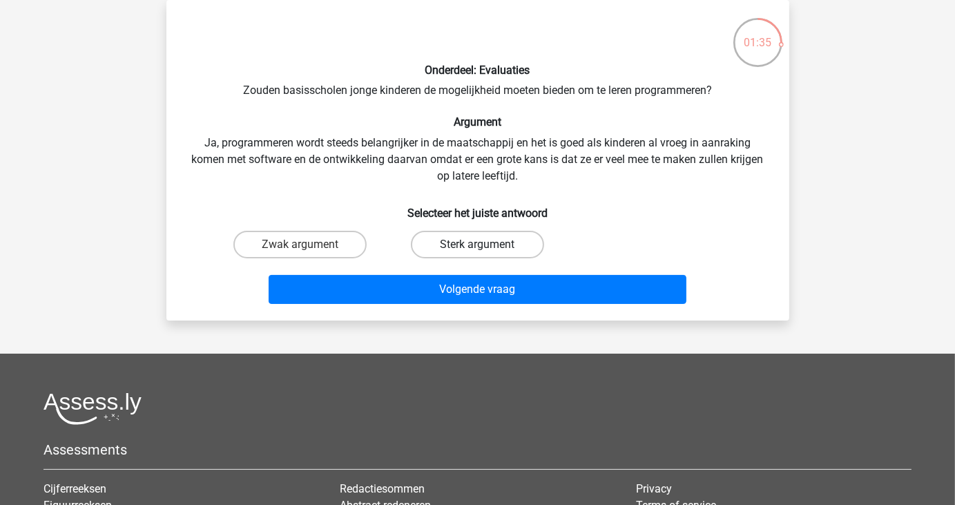
click at [517, 251] on label "Sterk argument" at bounding box center [477, 245] width 133 height 28
click at [486, 251] on input "Sterk argument" at bounding box center [481, 249] width 9 height 9
radio input "true"
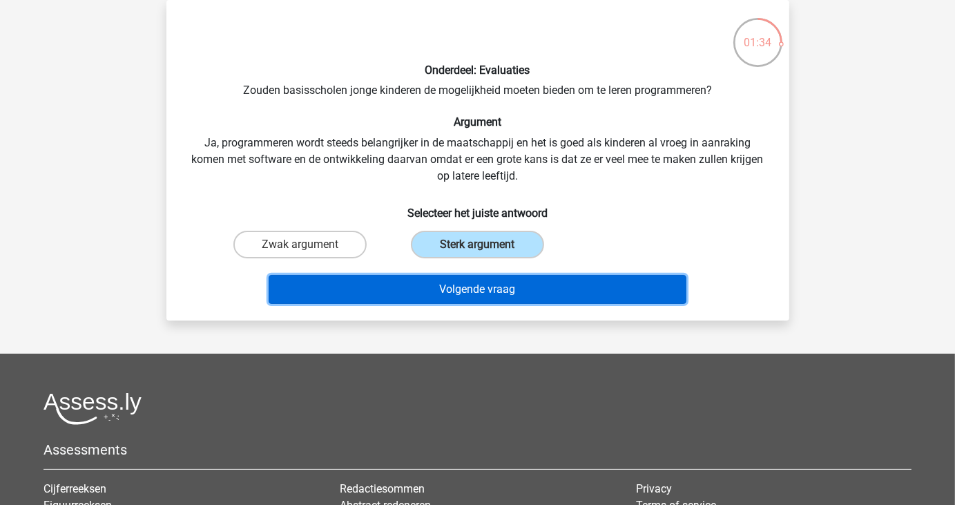
click at [510, 291] on button "Volgende vraag" at bounding box center [478, 289] width 418 height 29
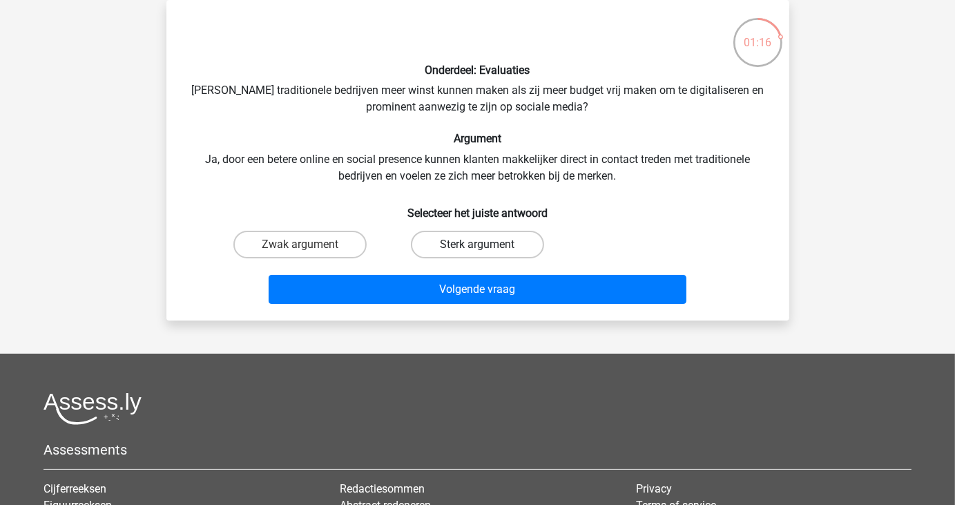
click at [512, 248] on label "Sterk argument" at bounding box center [477, 245] width 133 height 28
click at [486, 248] on input "Sterk argument" at bounding box center [481, 249] width 9 height 9
radio input "true"
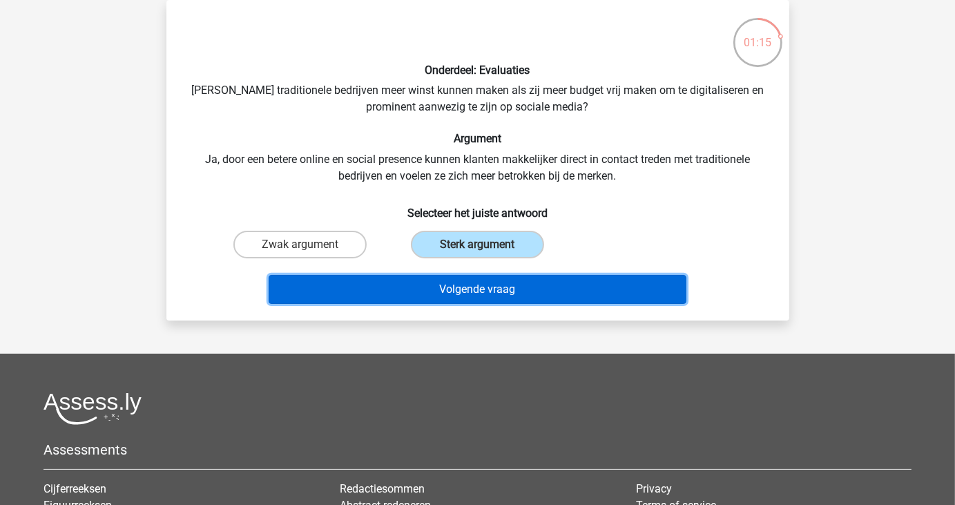
click at [506, 284] on button "Volgende vraag" at bounding box center [478, 289] width 418 height 29
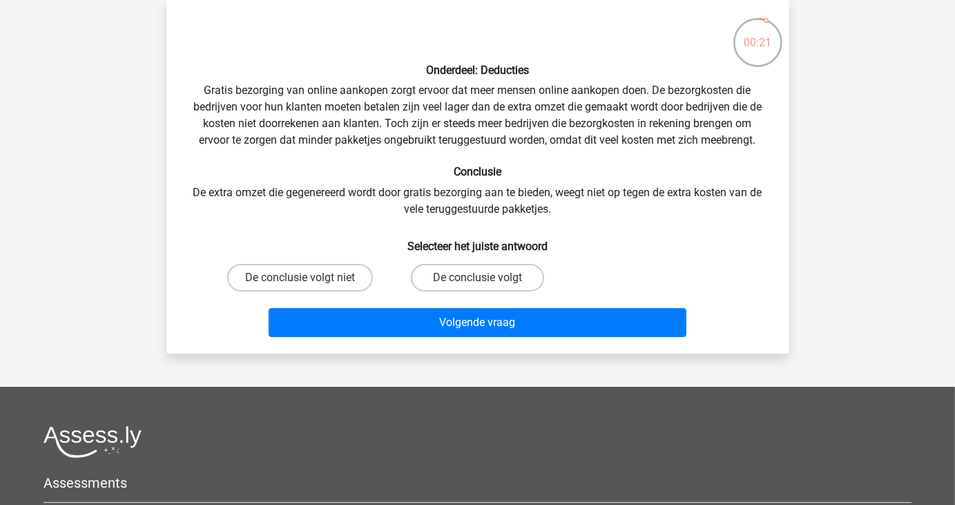
click at [506, 284] on label "De conclusie volgt" at bounding box center [477, 278] width 133 height 28
click at [486, 284] on input "De conclusie volgt" at bounding box center [481, 282] width 9 height 9
radio input "true"
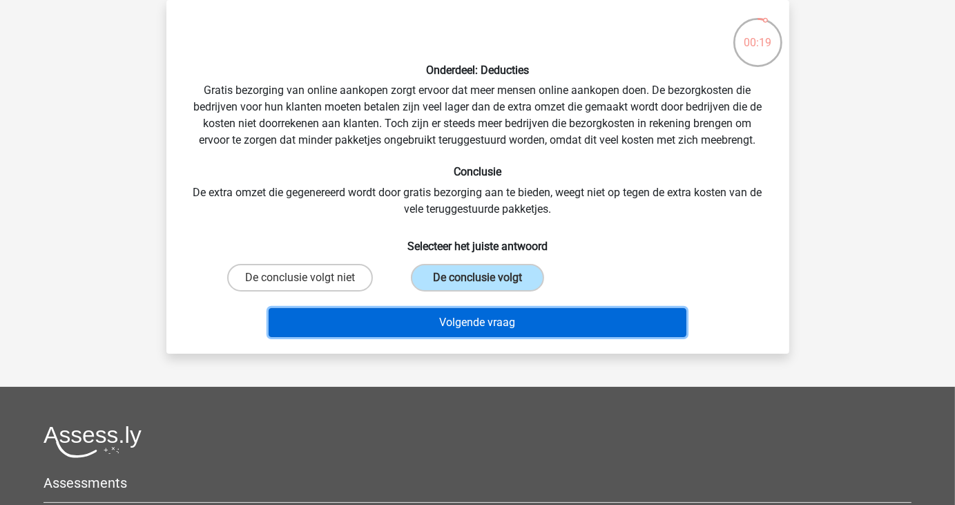
click at [497, 317] on button "Volgende vraag" at bounding box center [478, 322] width 418 height 29
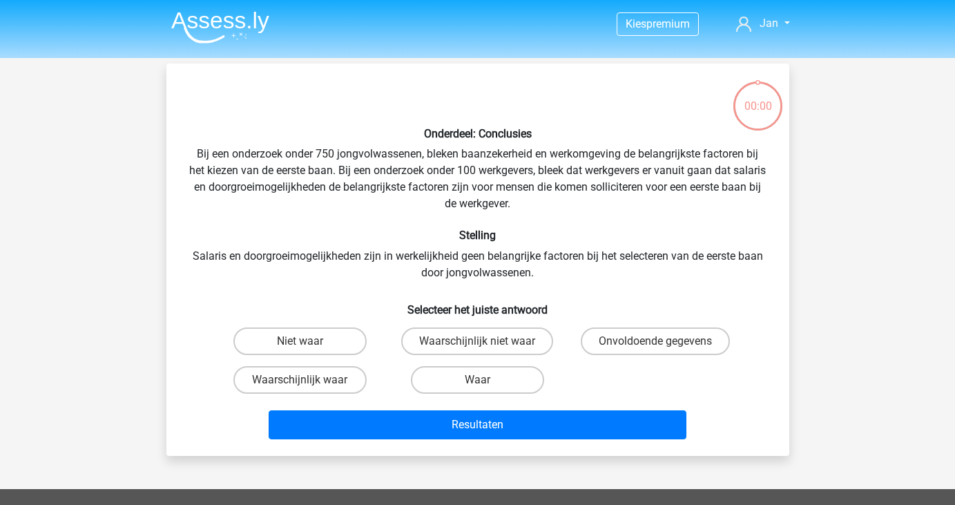
scroll to position [64, 0]
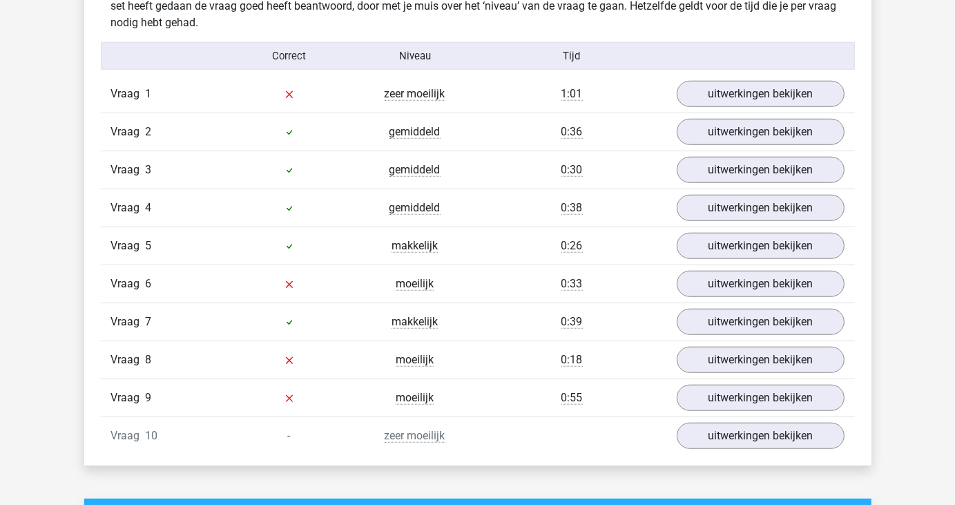
scroll to position [1105, 0]
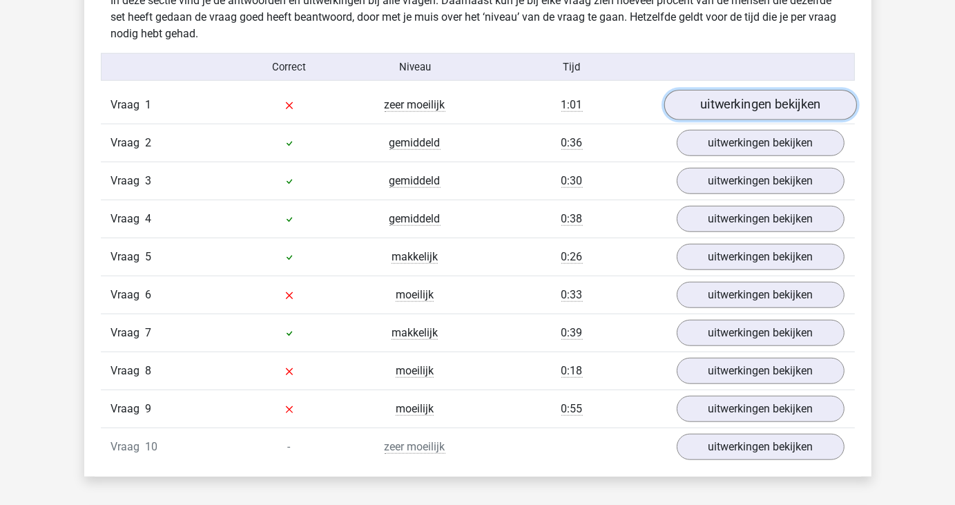
click at [772, 101] on link "uitwerkingen bekijken" at bounding box center [760, 105] width 193 height 30
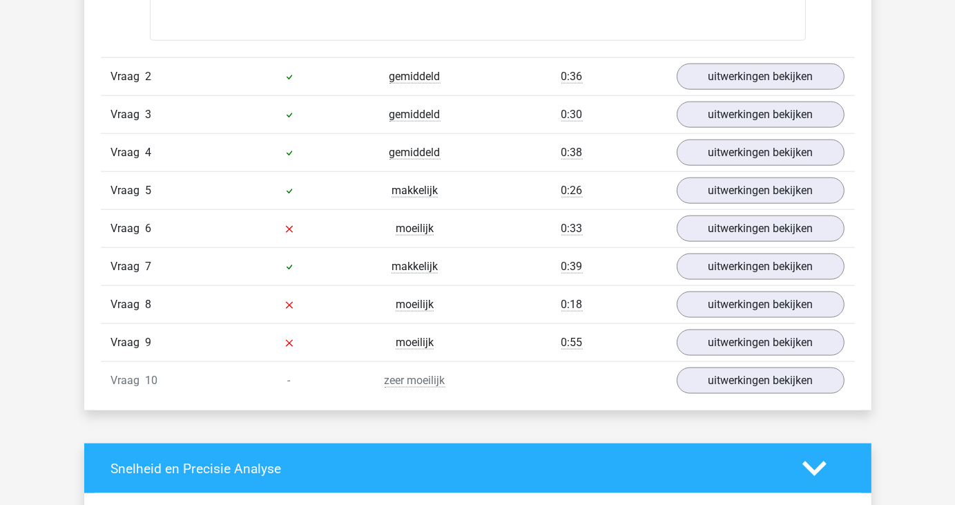
scroll to position [1525, 0]
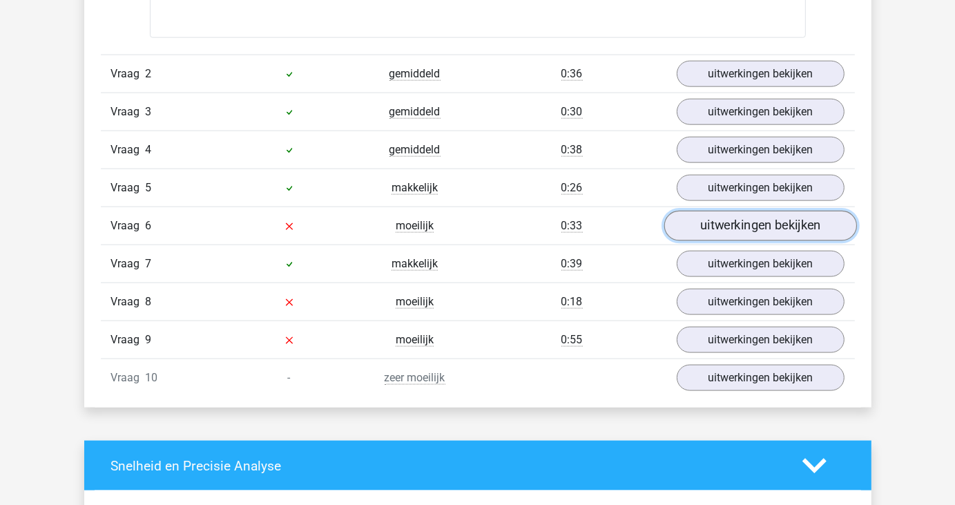
click at [752, 225] on link "uitwerkingen bekijken" at bounding box center [760, 226] width 193 height 30
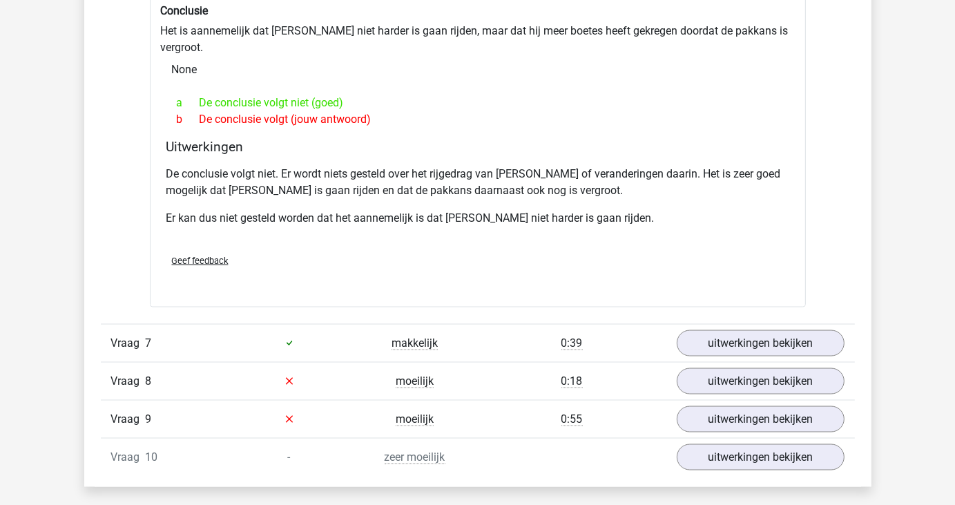
scroll to position [1902, 0]
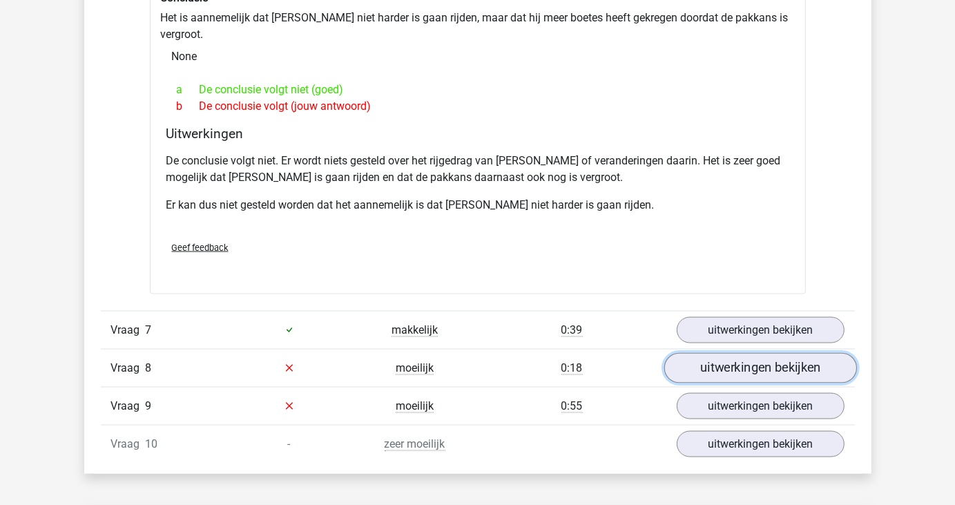
click at [773, 353] on link "uitwerkingen bekijken" at bounding box center [760, 368] width 193 height 30
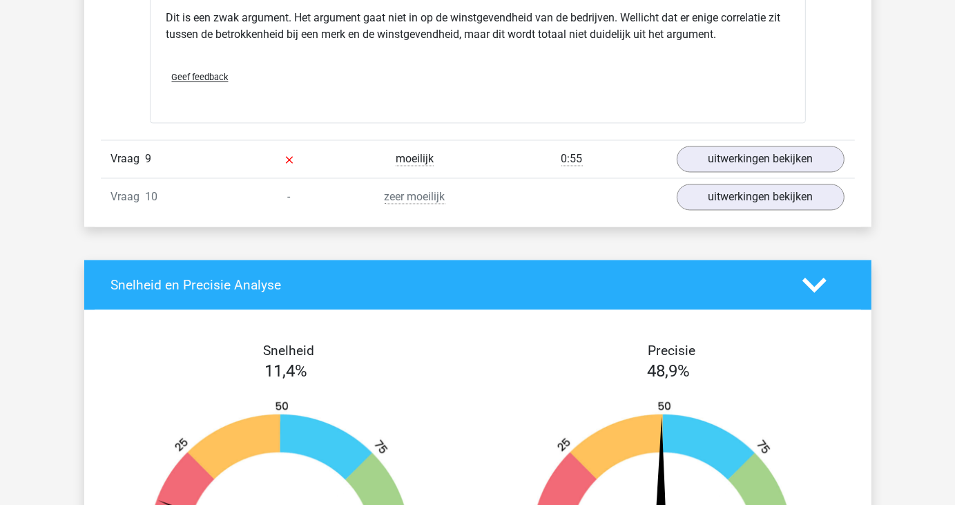
scroll to position [2511, 0]
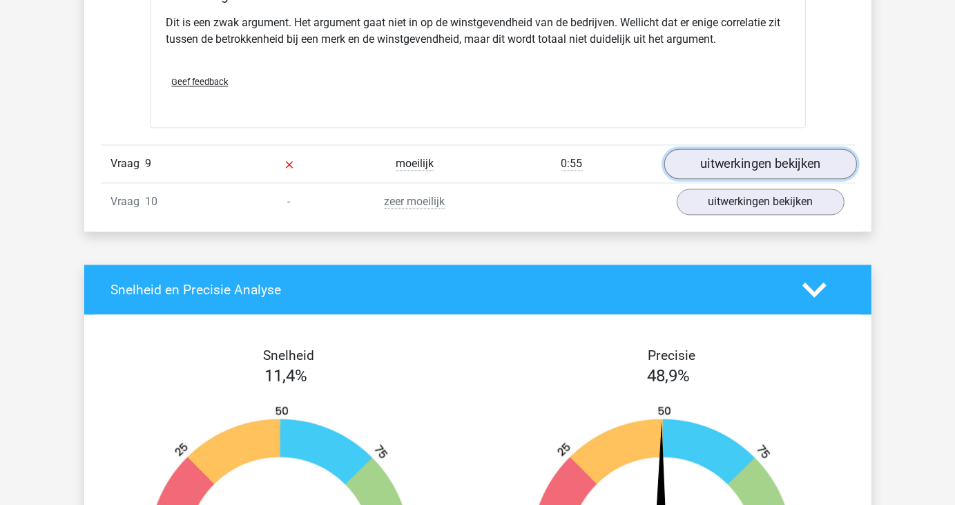
click at [767, 149] on link "uitwerkingen bekijken" at bounding box center [760, 164] width 193 height 30
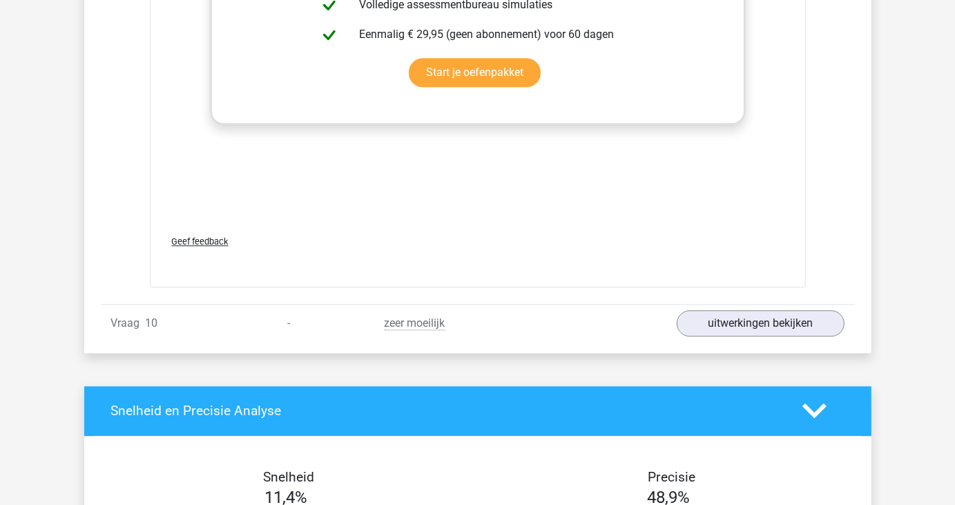
scroll to position [3205, 0]
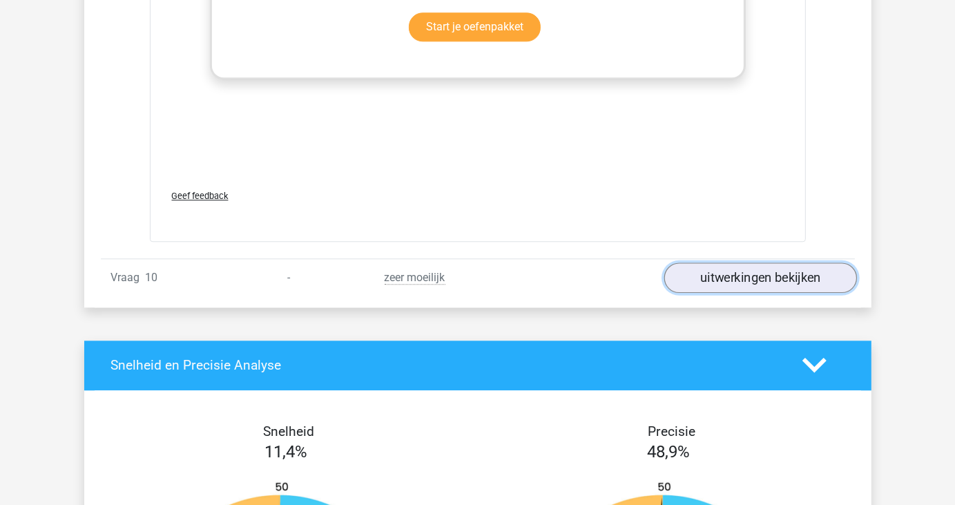
click at [729, 263] on link "uitwerkingen bekijken" at bounding box center [760, 278] width 193 height 30
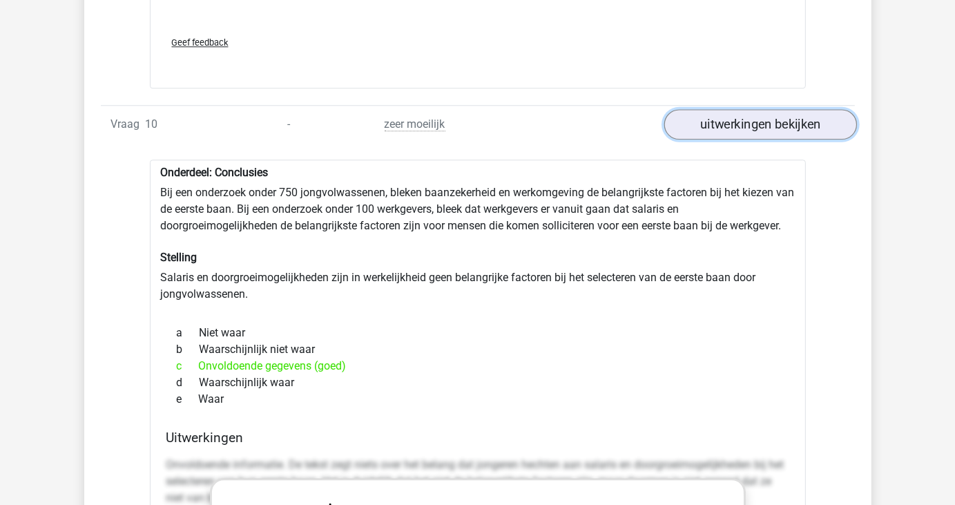
scroll to position [3359, 0]
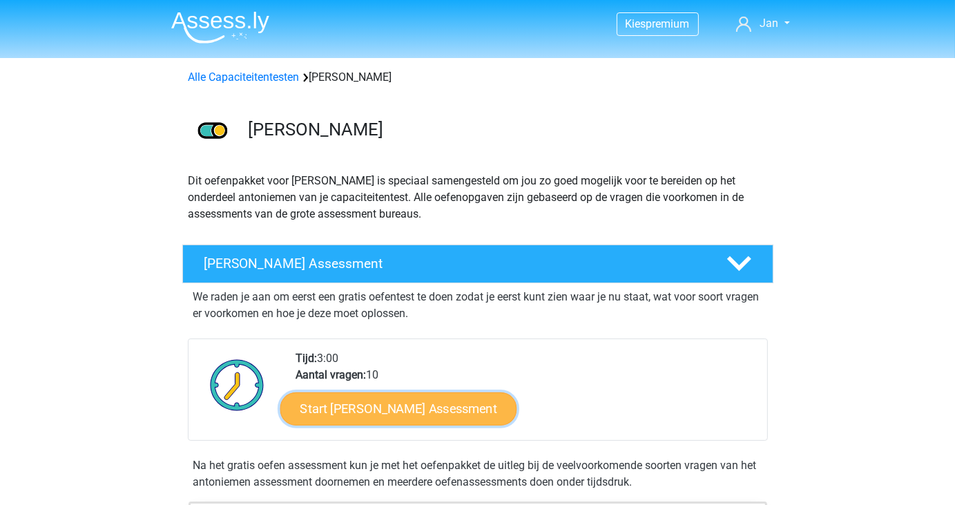
click at [412, 411] on link "Start Antoniemen Gratis Oefen Assessment" at bounding box center [398, 408] width 237 height 33
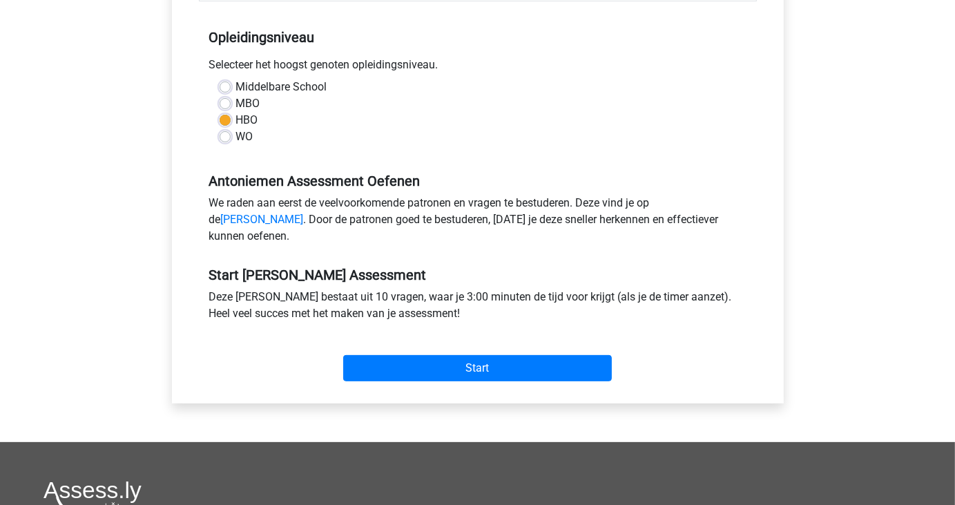
scroll to position [268, 0]
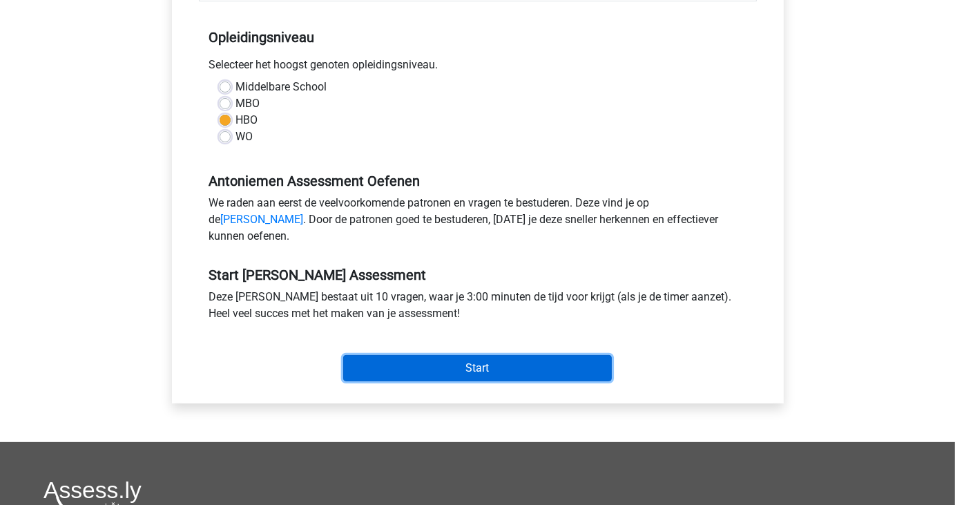
click at [443, 381] on input "Start" at bounding box center [477, 368] width 269 height 26
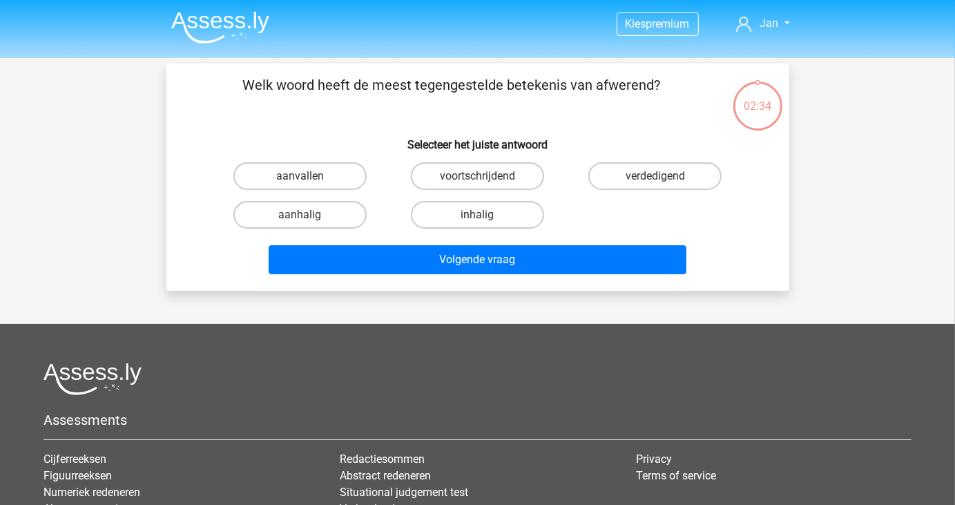
click at [483, 218] on input "inhalig" at bounding box center [481, 219] width 9 height 9
radio input "true"
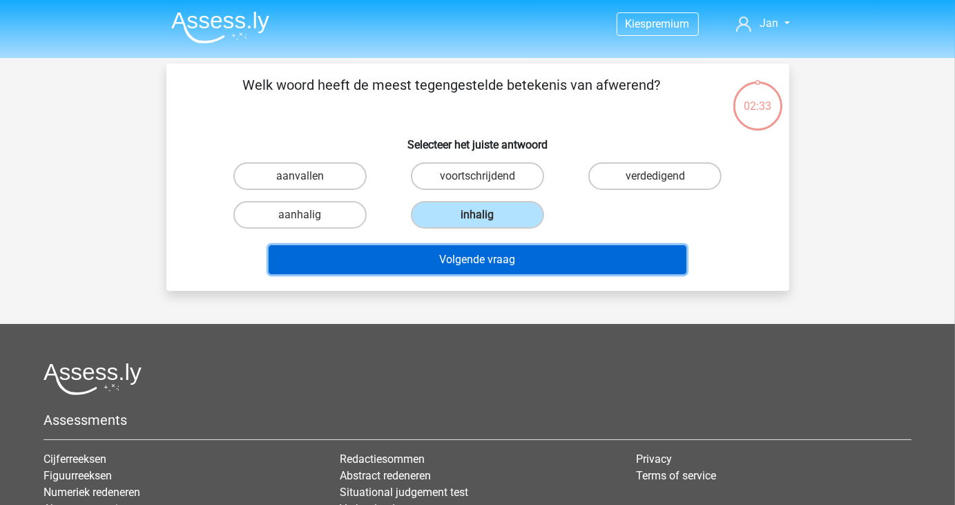
click at [476, 258] on button "Volgende vraag" at bounding box center [478, 259] width 418 height 29
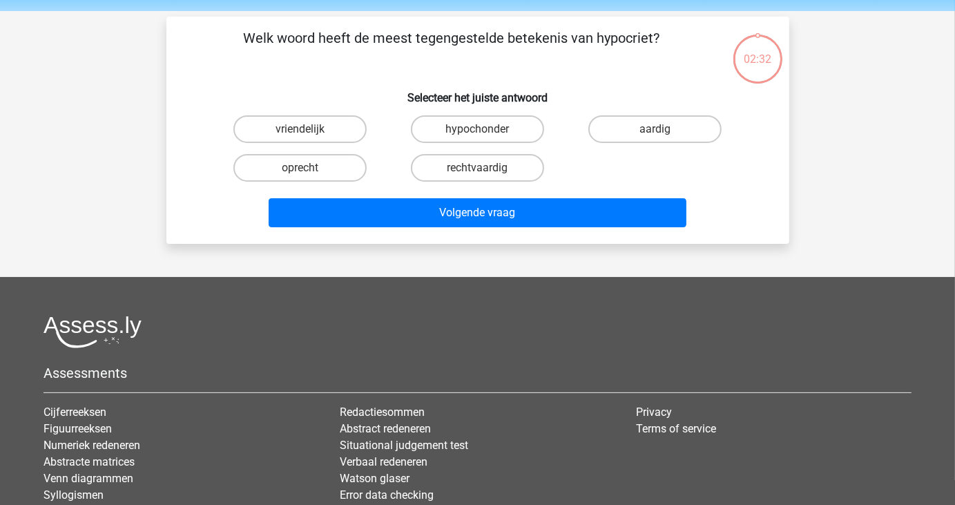
scroll to position [64, 0]
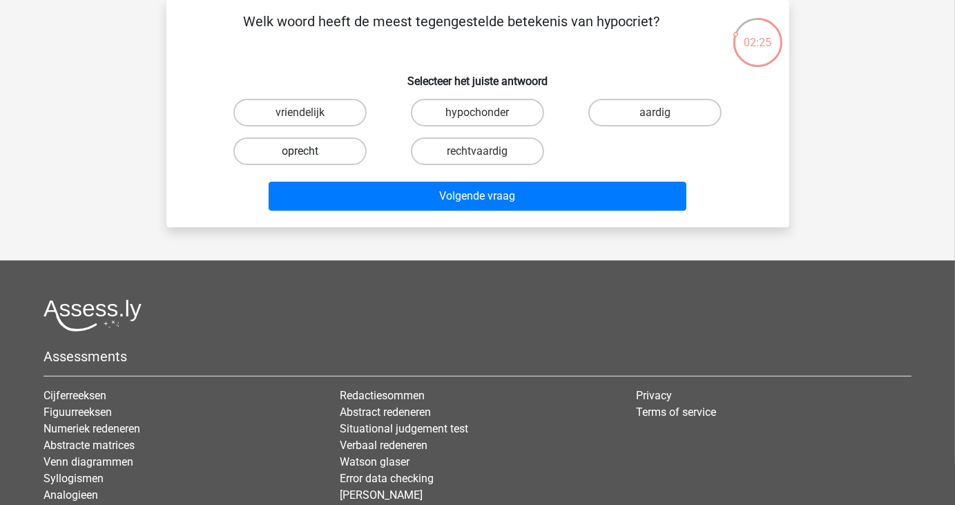
click at [325, 147] on label "oprecht" at bounding box center [299, 151] width 133 height 28
click at [309, 151] on input "oprecht" at bounding box center [304, 155] width 9 height 9
radio input "true"
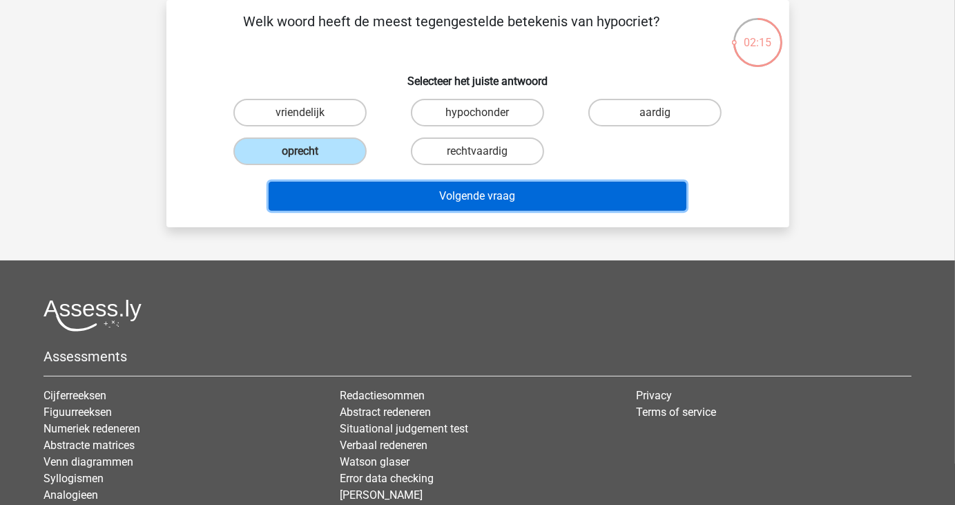
click at [423, 193] on button "Volgende vraag" at bounding box center [478, 196] width 418 height 29
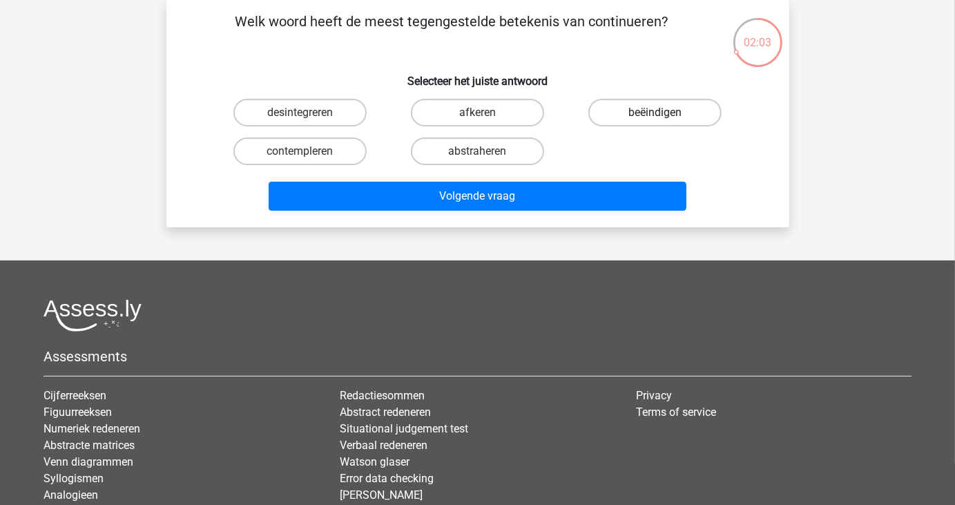
click at [652, 117] on label "beëindigen" at bounding box center [655, 113] width 133 height 28
click at [656, 117] on input "beëindigen" at bounding box center [660, 117] width 9 height 9
radio input "true"
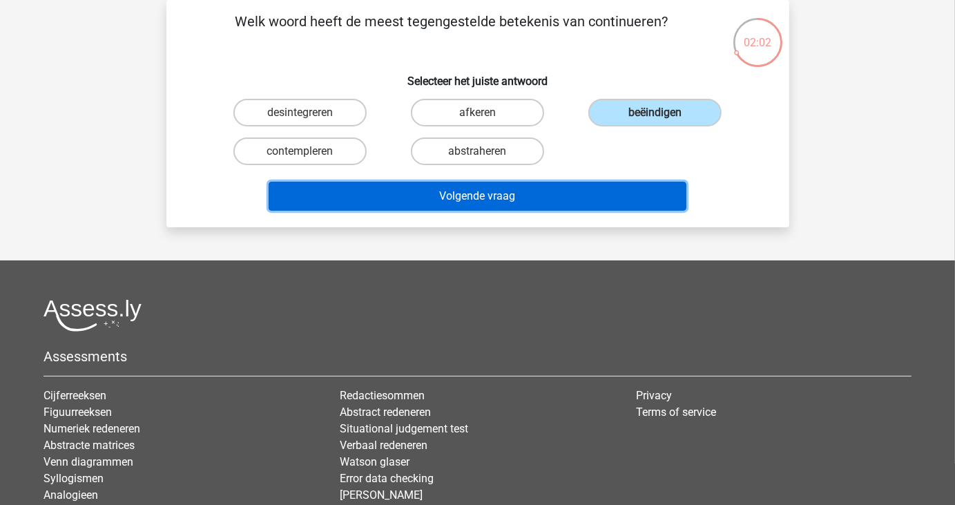
click at [580, 191] on button "Volgende vraag" at bounding box center [478, 196] width 418 height 29
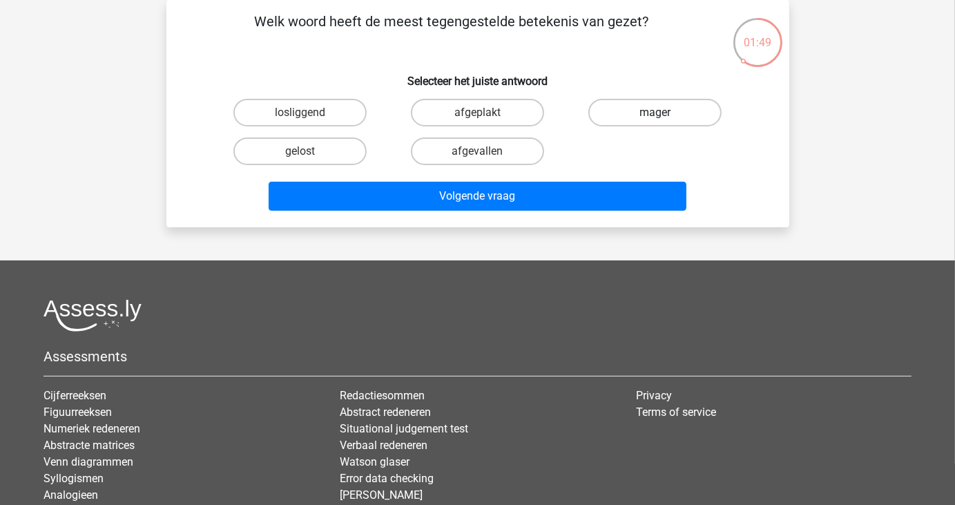
click at [648, 113] on label "mager" at bounding box center [655, 113] width 133 height 28
click at [656, 113] on input "mager" at bounding box center [660, 117] width 9 height 9
radio input "true"
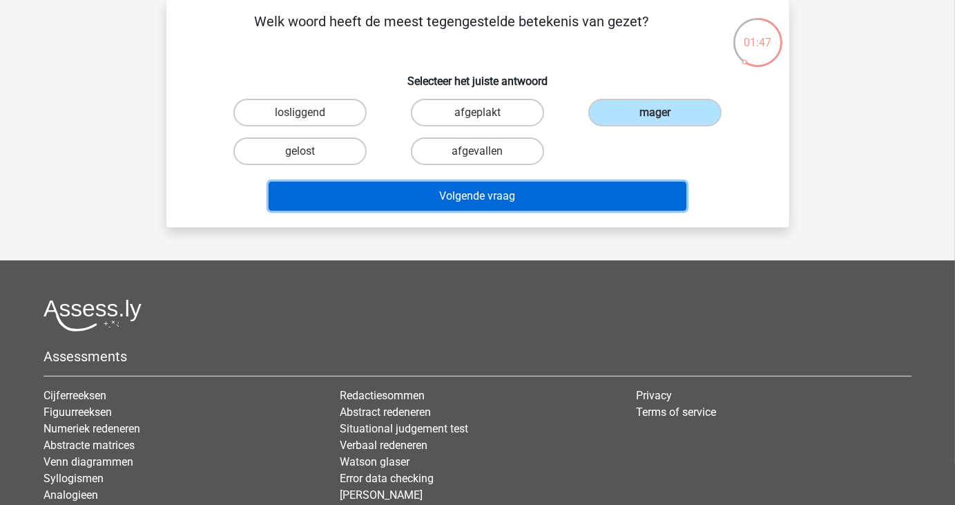
click at [584, 201] on button "Volgende vraag" at bounding box center [478, 196] width 418 height 29
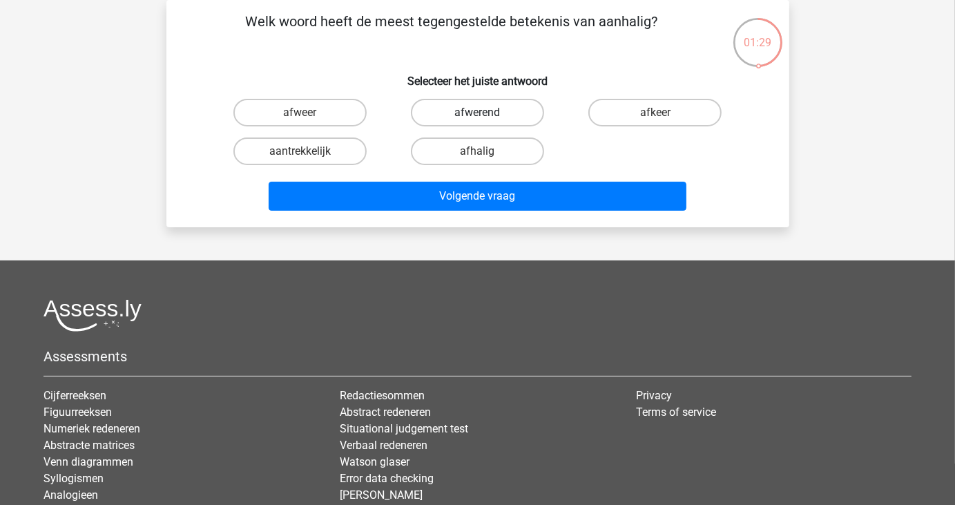
click at [523, 114] on label "afwerend" at bounding box center [477, 113] width 133 height 28
click at [486, 114] on input "afwerend" at bounding box center [481, 117] width 9 height 9
radio input "true"
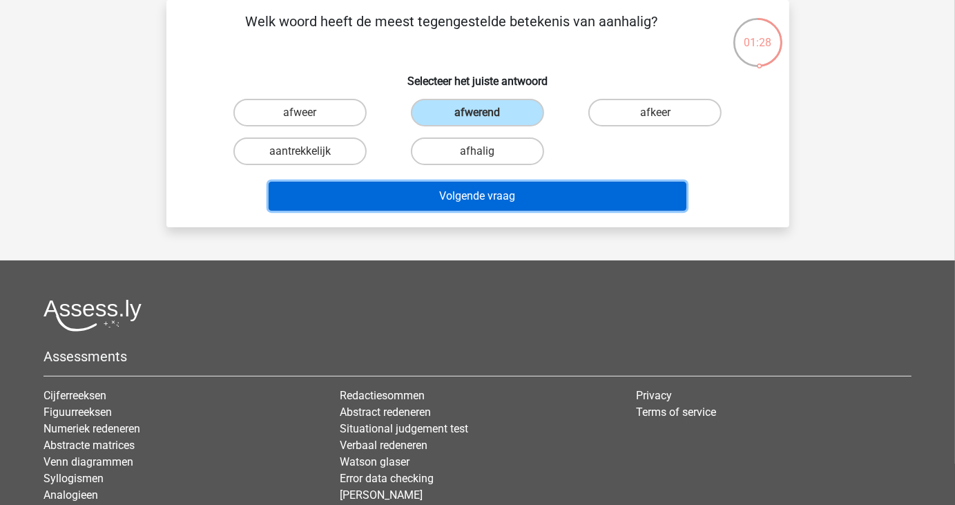
click at [510, 189] on button "Volgende vraag" at bounding box center [478, 196] width 418 height 29
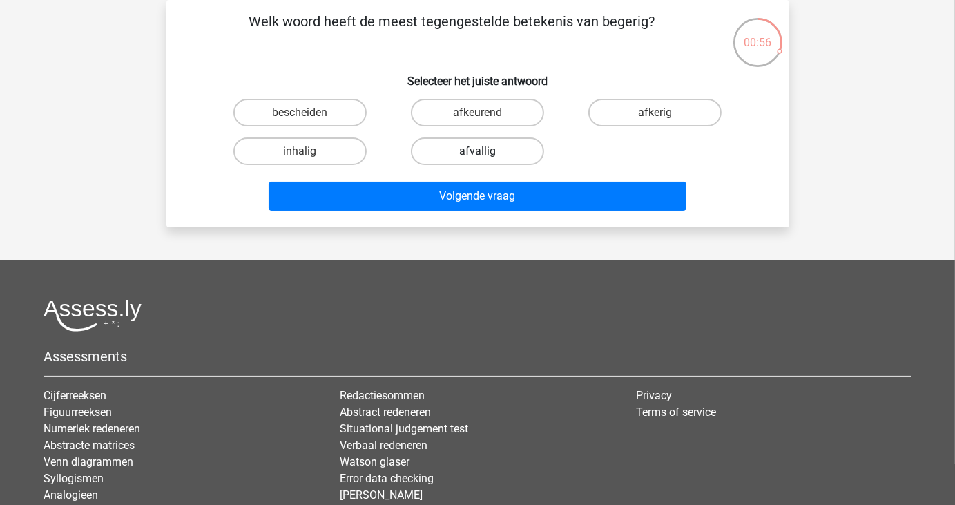
click at [487, 146] on label "afvallig" at bounding box center [477, 151] width 133 height 28
click at [486, 151] on input "afvallig" at bounding box center [481, 155] width 9 height 9
radio input "true"
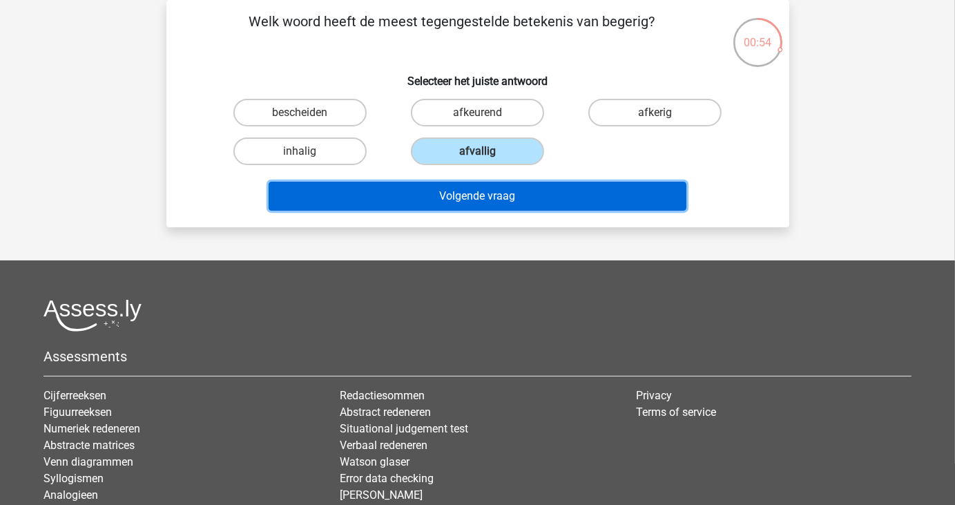
click at [483, 195] on button "Volgende vraag" at bounding box center [478, 196] width 418 height 29
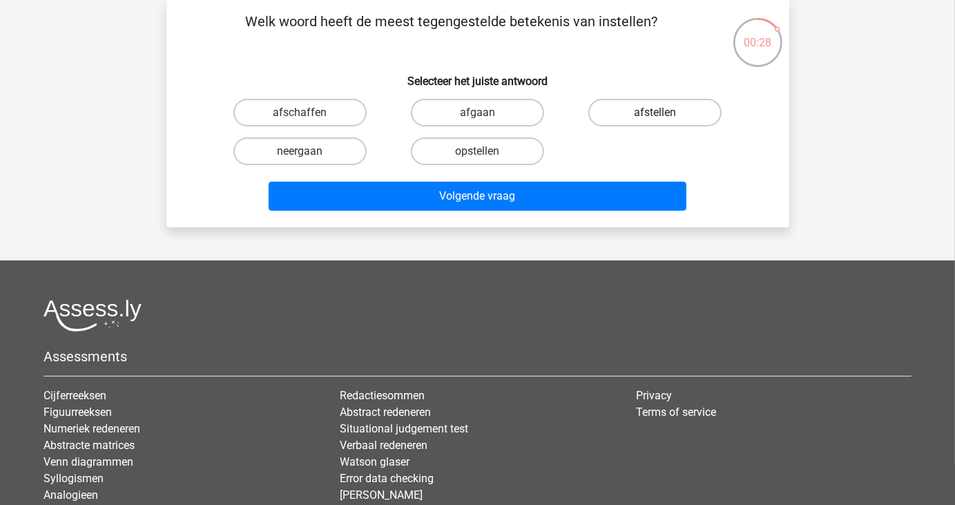
click at [618, 116] on label "afstellen" at bounding box center [655, 113] width 133 height 28
click at [656, 116] on input "afstellen" at bounding box center [660, 117] width 9 height 9
radio input "true"
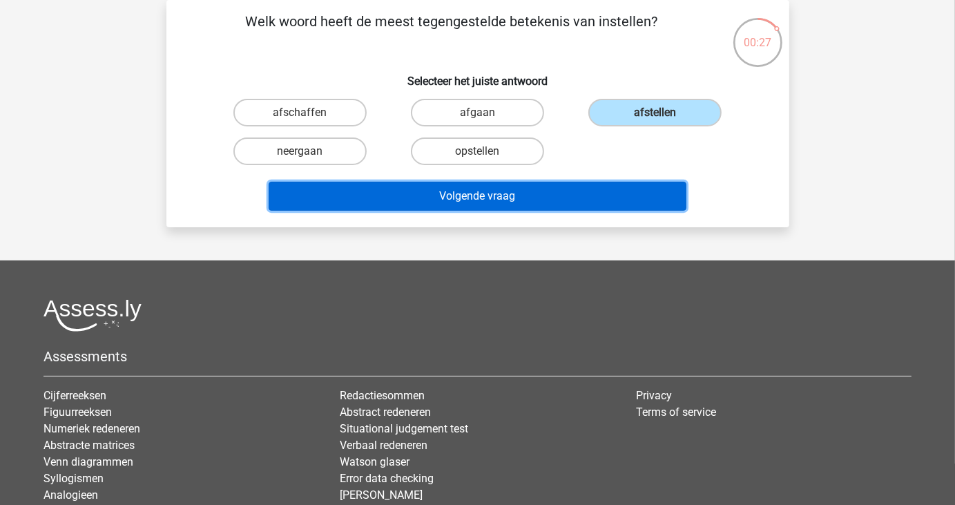
click at [568, 191] on button "Volgende vraag" at bounding box center [478, 196] width 418 height 29
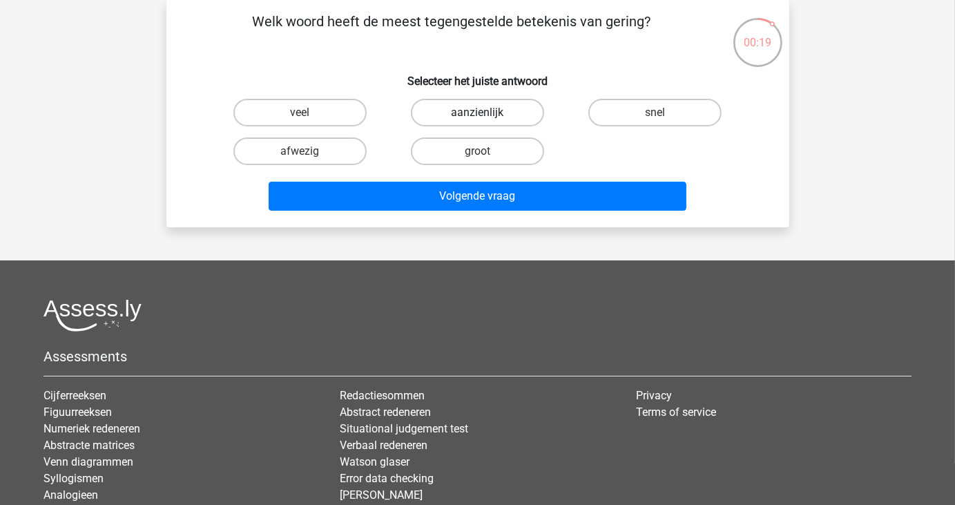
click at [507, 115] on label "aanzienlijk" at bounding box center [477, 113] width 133 height 28
click at [486, 115] on input "aanzienlijk" at bounding box center [481, 117] width 9 height 9
radio input "true"
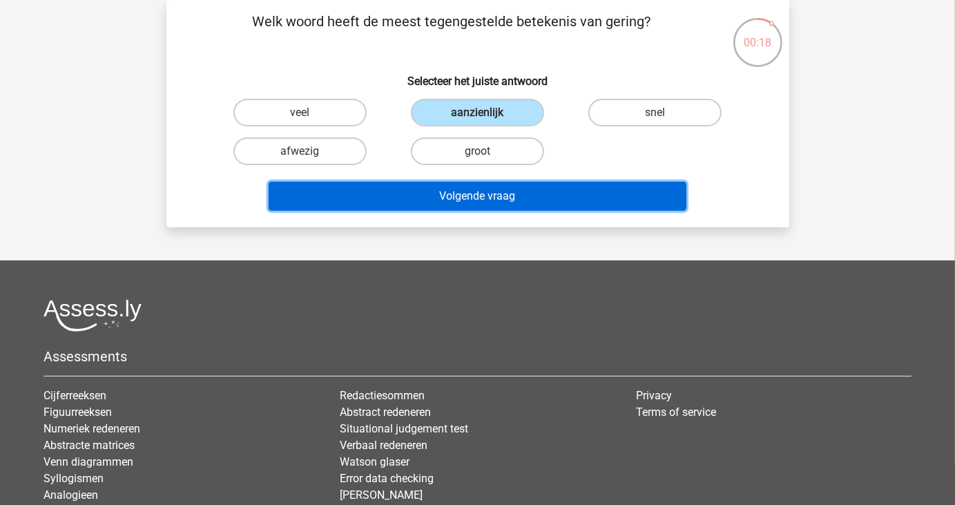
click at [495, 195] on button "Volgende vraag" at bounding box center [478, 196] width 418 height 29
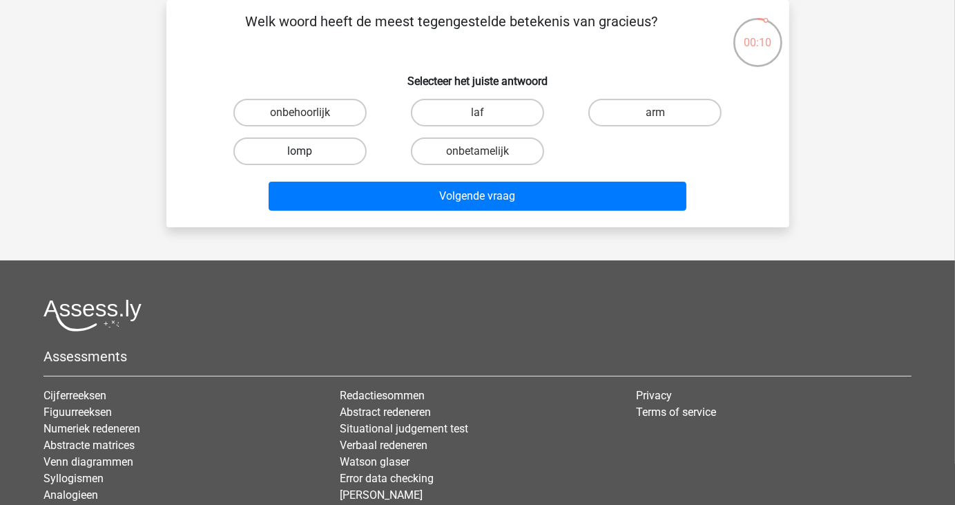
click at [343, 160] on label "lomp" at bounding box center [299, 151] width 133 height 28
click at [309, 160] on input "lomp" at bounding box center [304, 155] width 9 height 9
radio input "true"
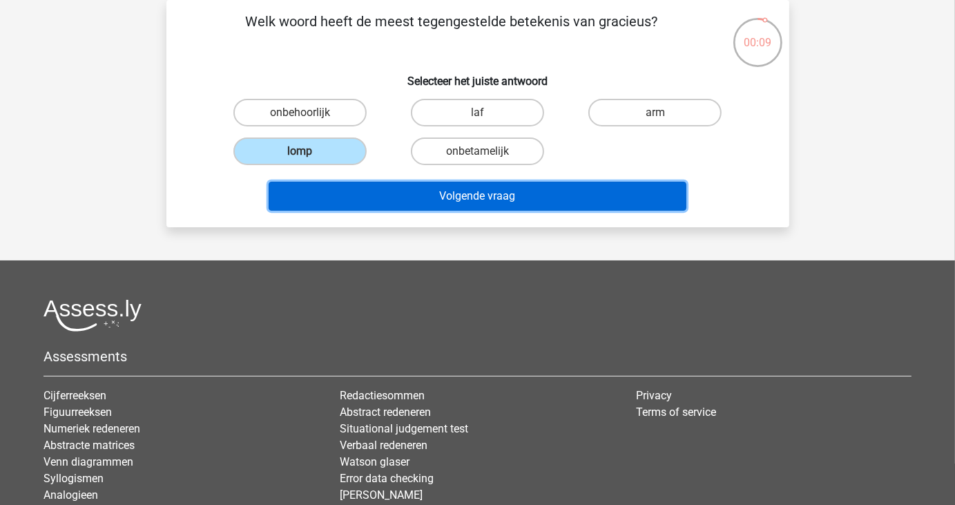
click at [343, 193] on button "Volgende vraag" at bounding box center [478, 196] width 418 height 29
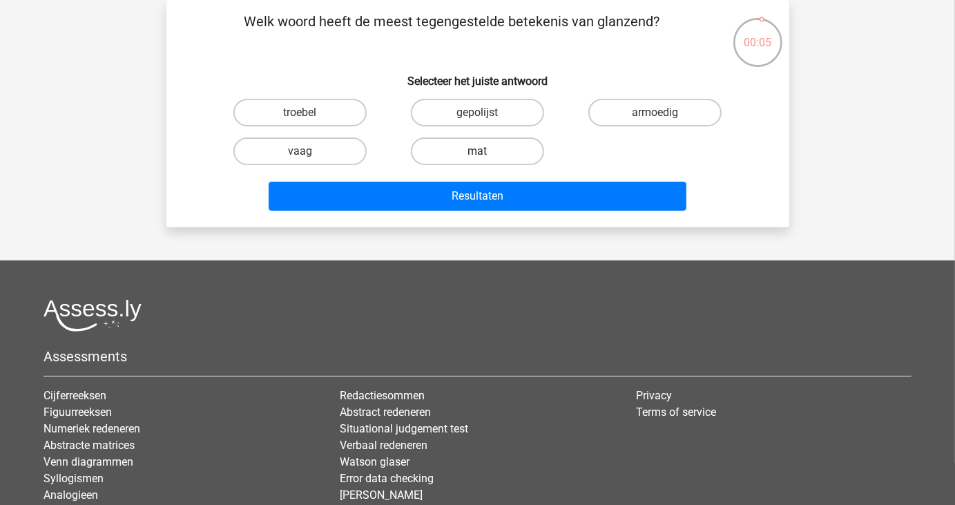
click at [437, 149] on label "mat" at bounding box center [477, 151] width 133 height 28
click at [477, 151] on input "mat" at bounding box center [481, 155] width 9 height 9
radio input "true"
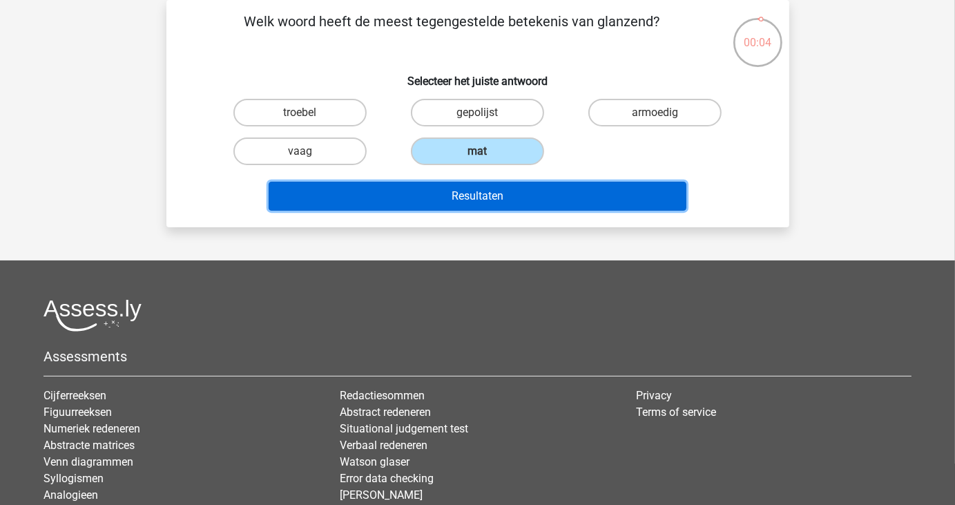
click at [424, 192] on button "Resultaten" at bounding box center [478, 196] width 418 height 29
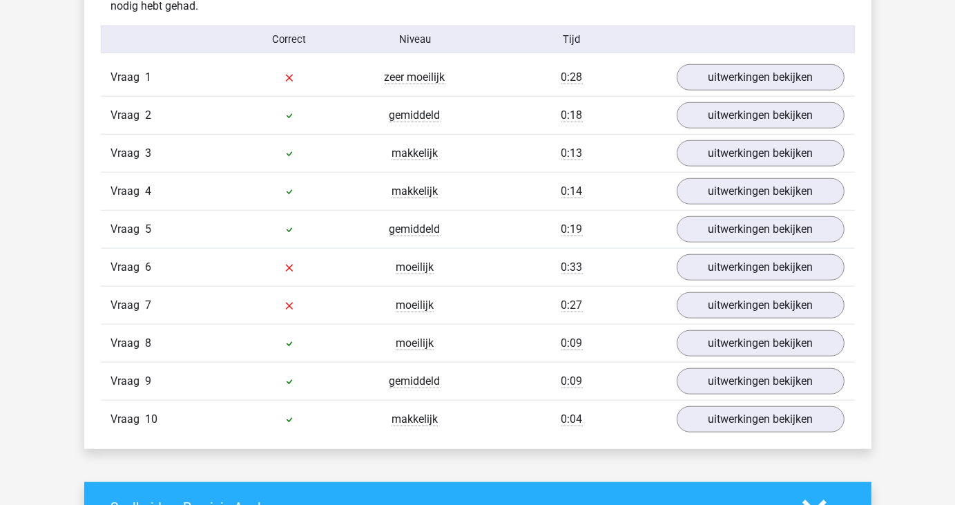
scroll to position [1134, 0]
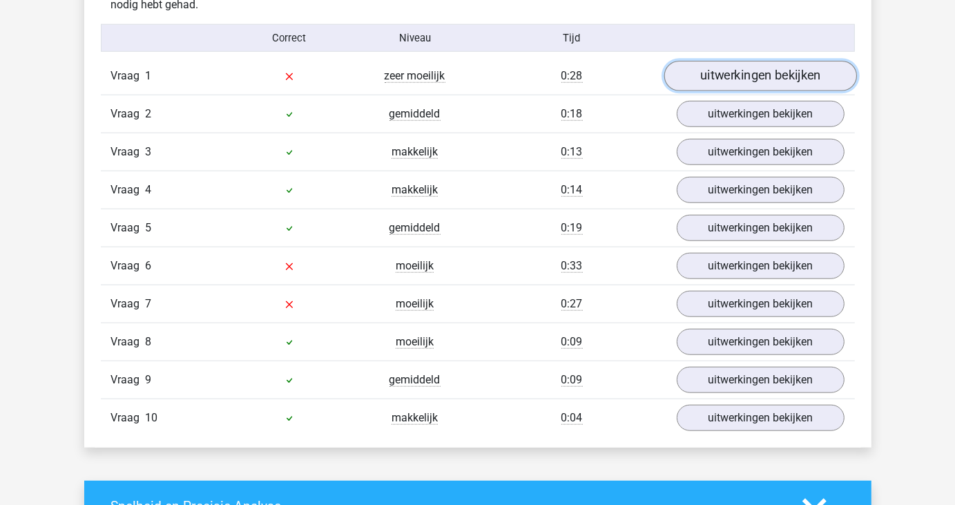
click at [717, 79] on link "uitwerkingen bekijken" at bounding box center [760, 76] width 193 height 30
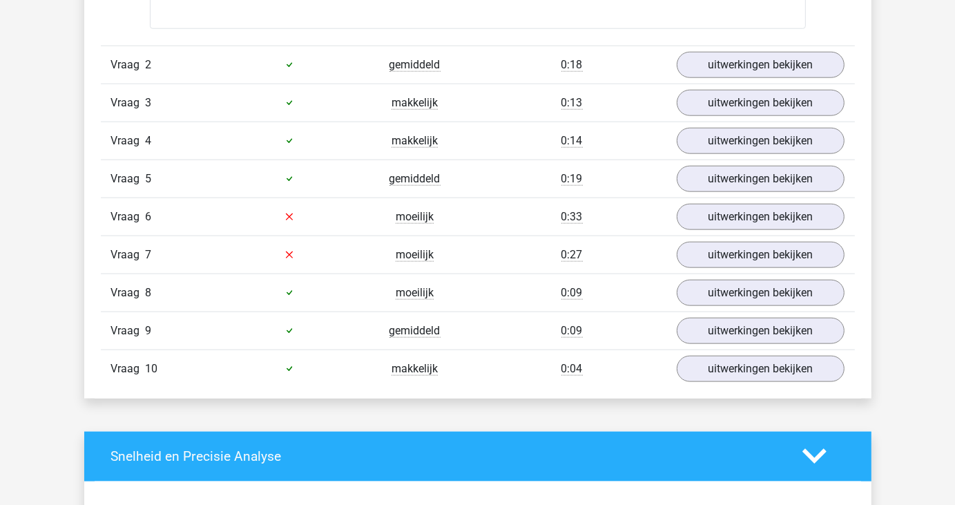
scroll to position [1415, 0]
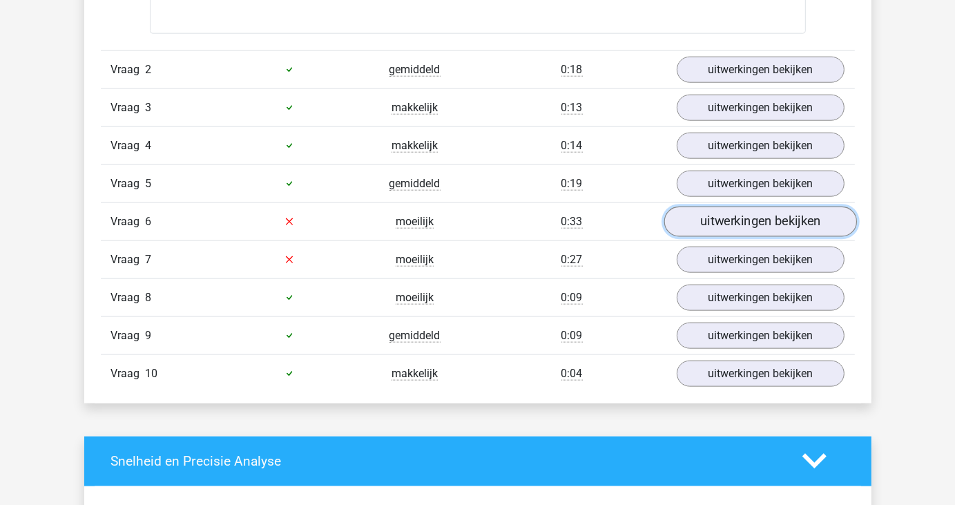
click at [783, 214] on link "uitwerkingen bekijken" at bounding box center [760, 222] width 193 height 30
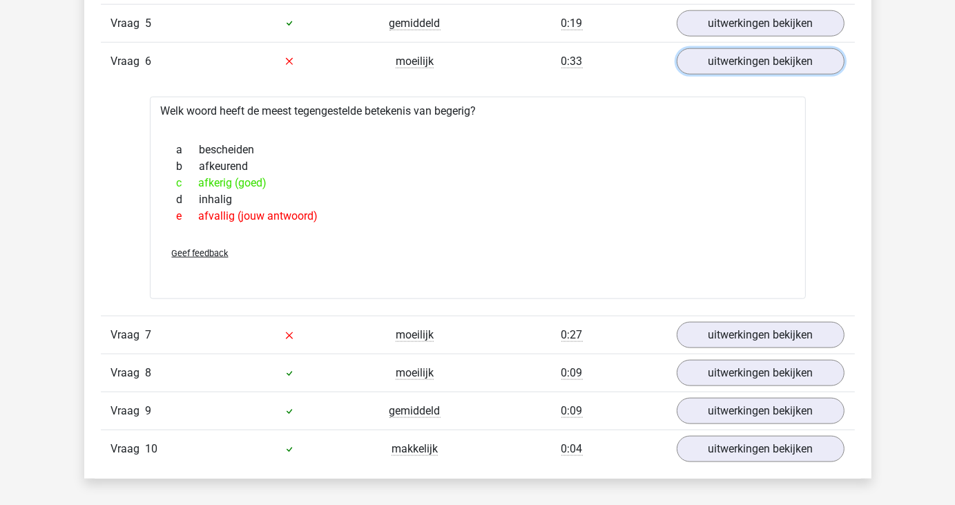
scroll to position [1576, 0]
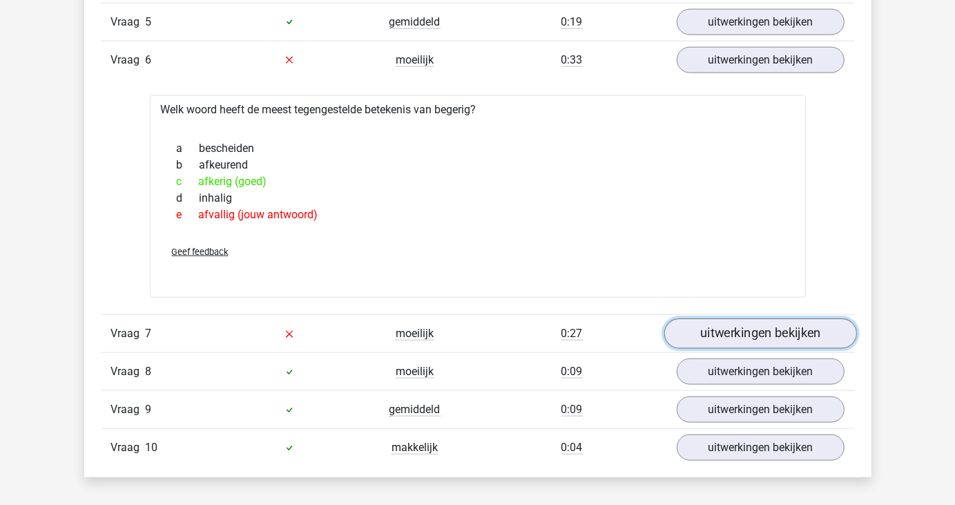
click at [759, 327] on link "uitwerkingen bekijken" at bounding box center [760, 333] width 193 height 30
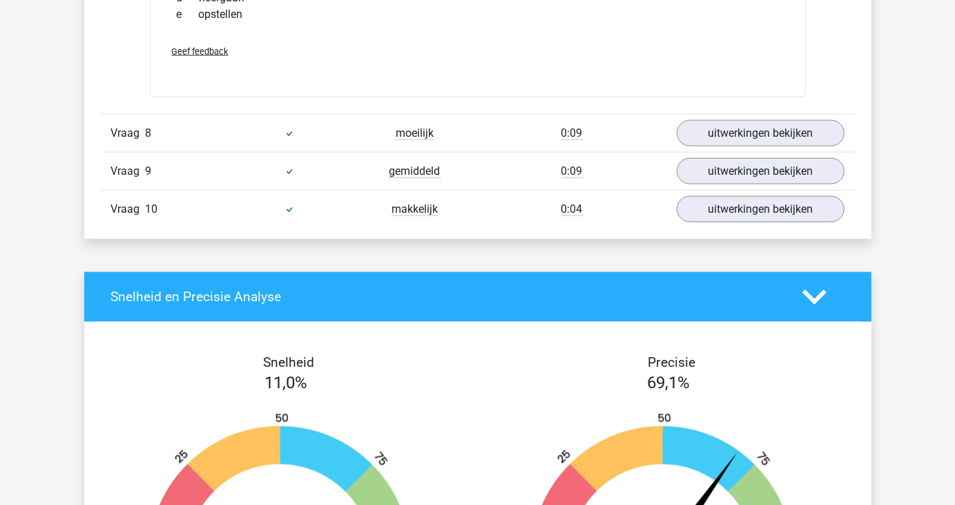
scroll to position [1995, 0]
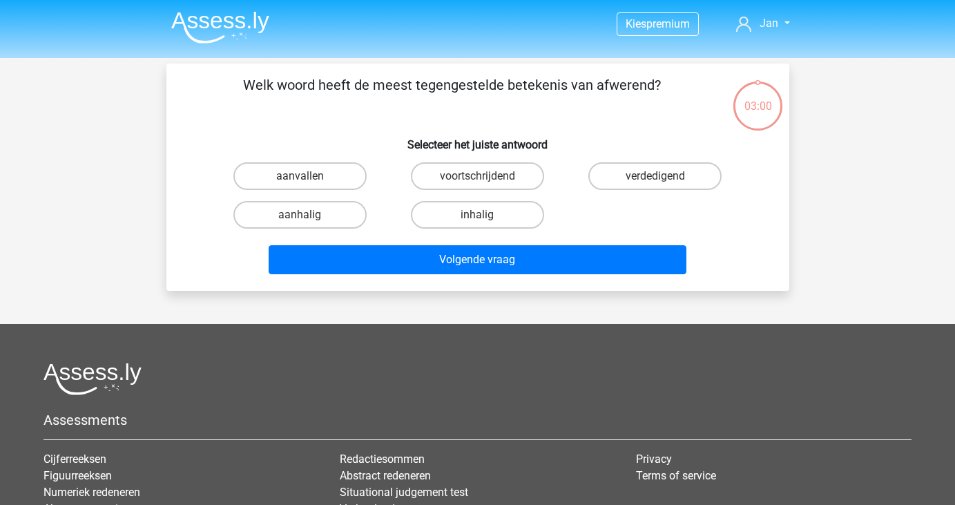
scroll to position [64, 0]
